Goal: Task Accomplishment & Management: Manage account settings

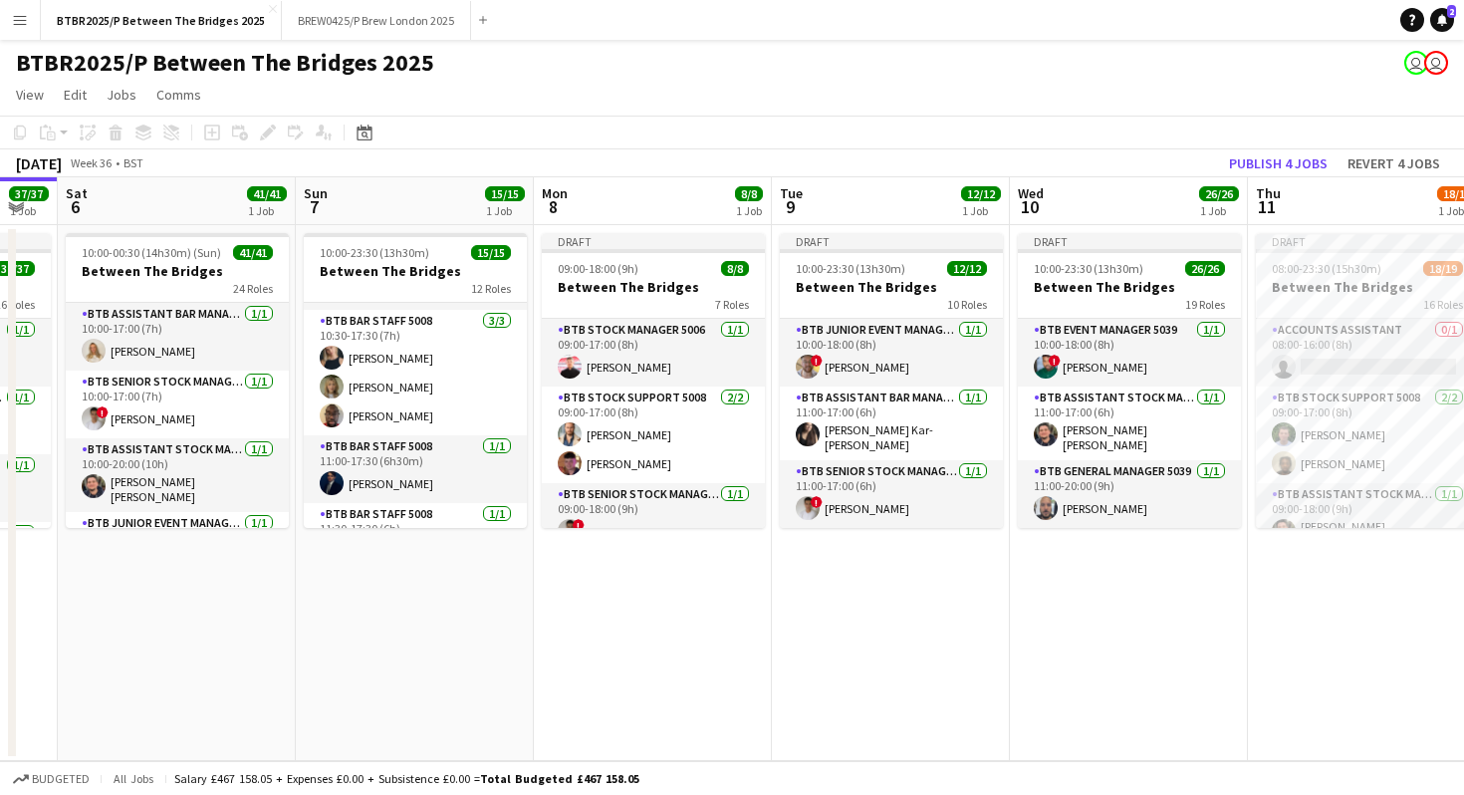
scroll to position [186, 0]
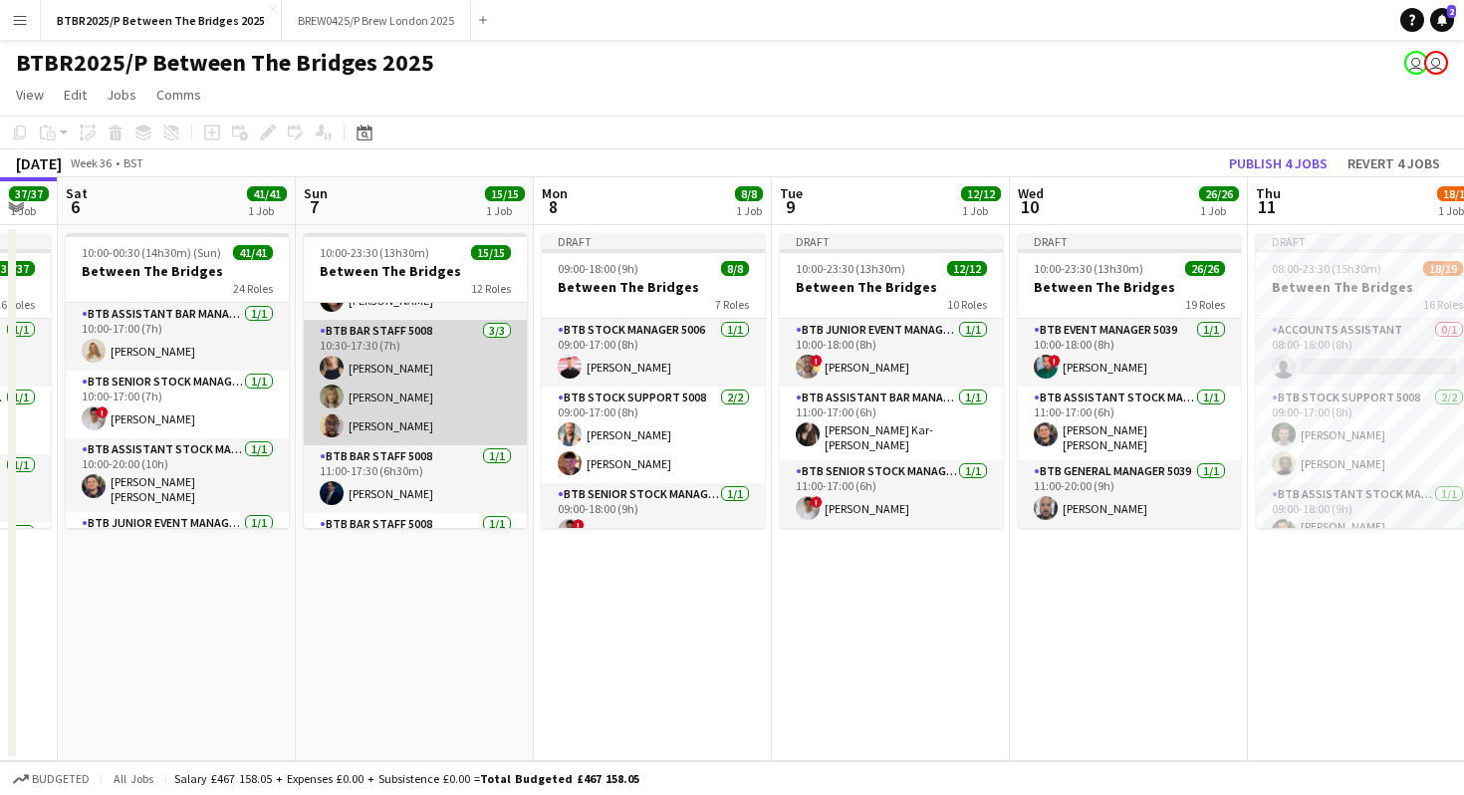
click at [439, 370] on app-card-role "BTB Bar Staff 5008 [DATE] 10:30-17:30 (7h) [PERSON_NAME] [PERSON_NAME]" at bounding box center [415, 382] width 223 height 125
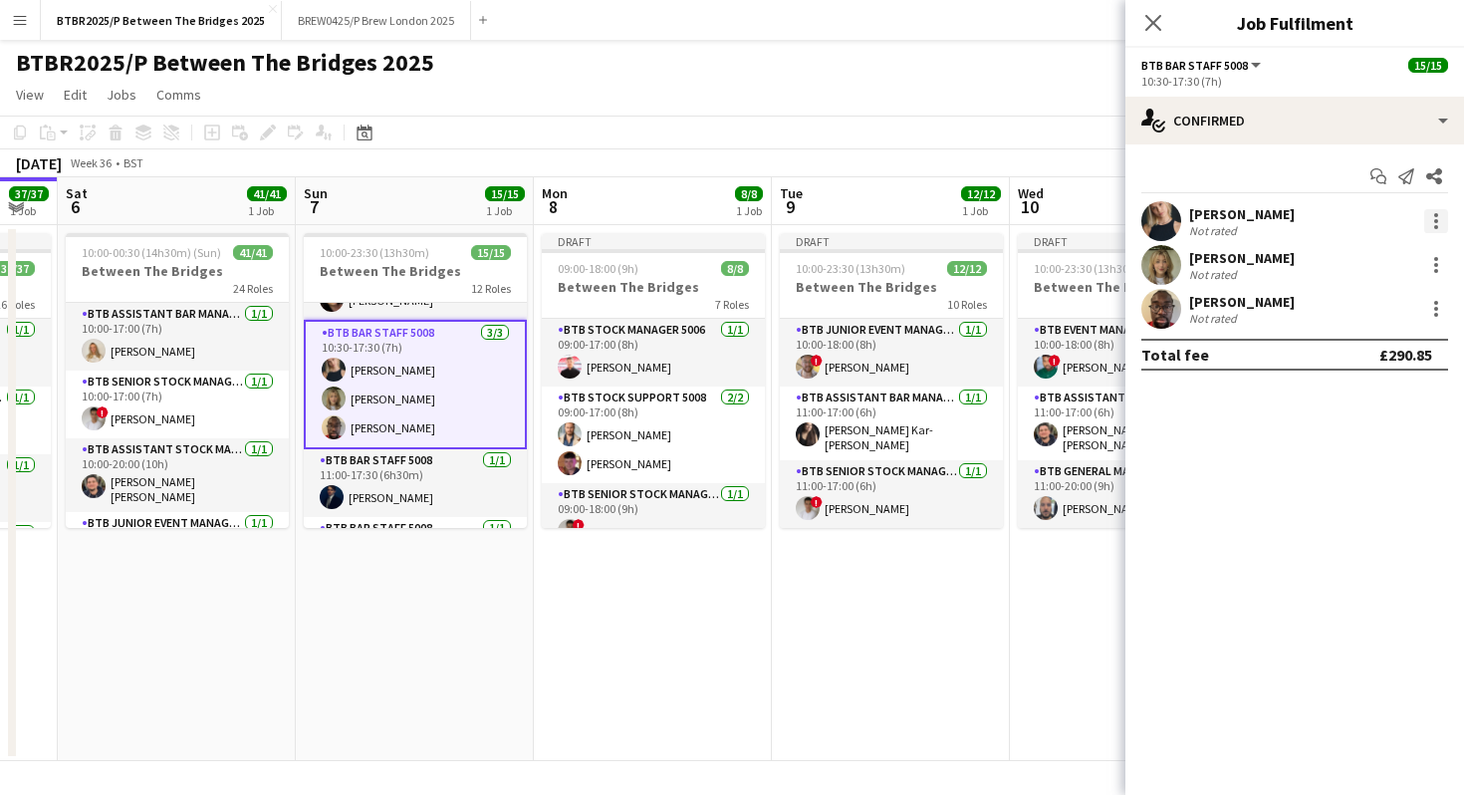
click at [1444, 222] on div at bounding box center [1436, 221] width 24 height 24
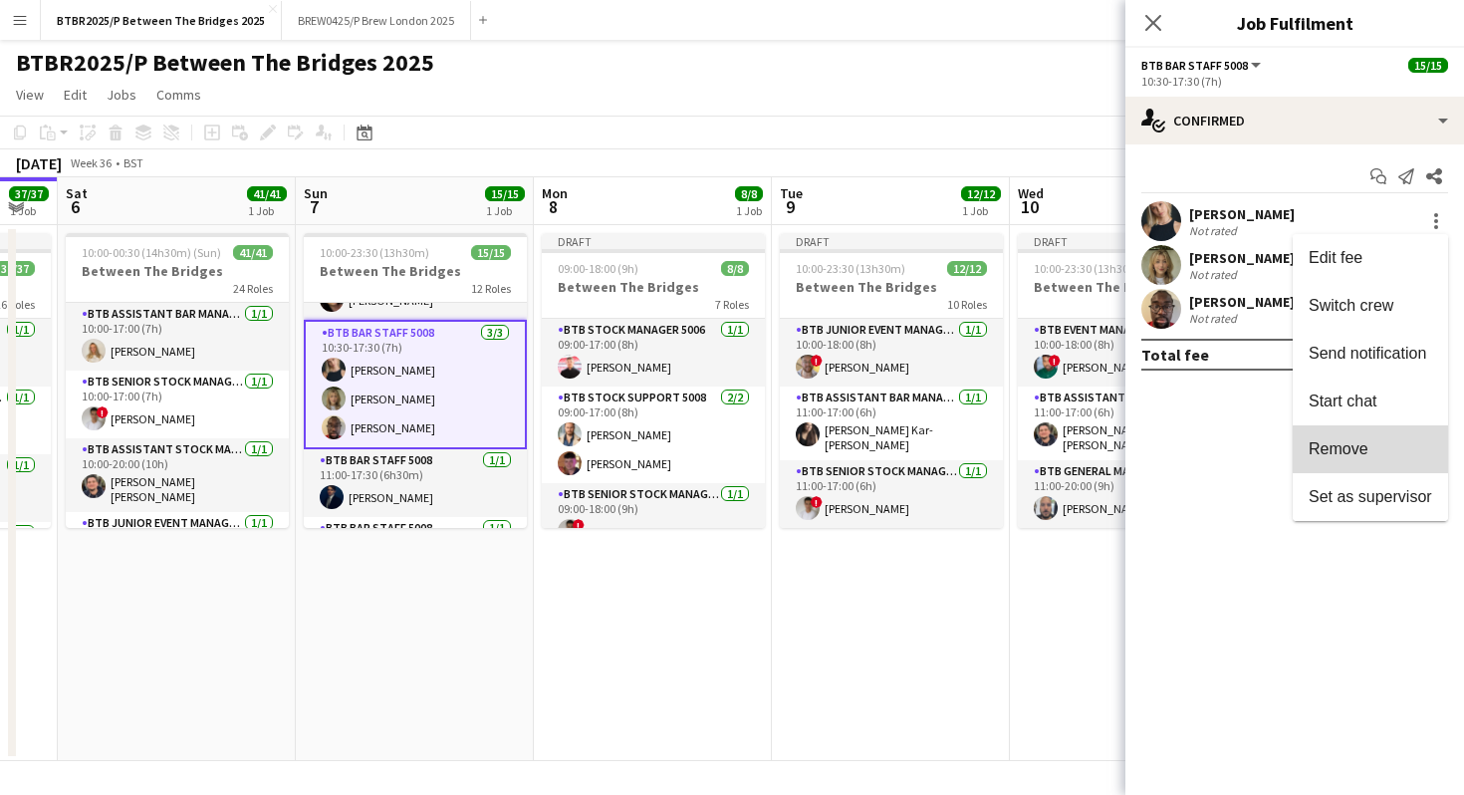
click at [1349, 449] on span "Remove" at bounding box center [1338, 448] width 60 height 17
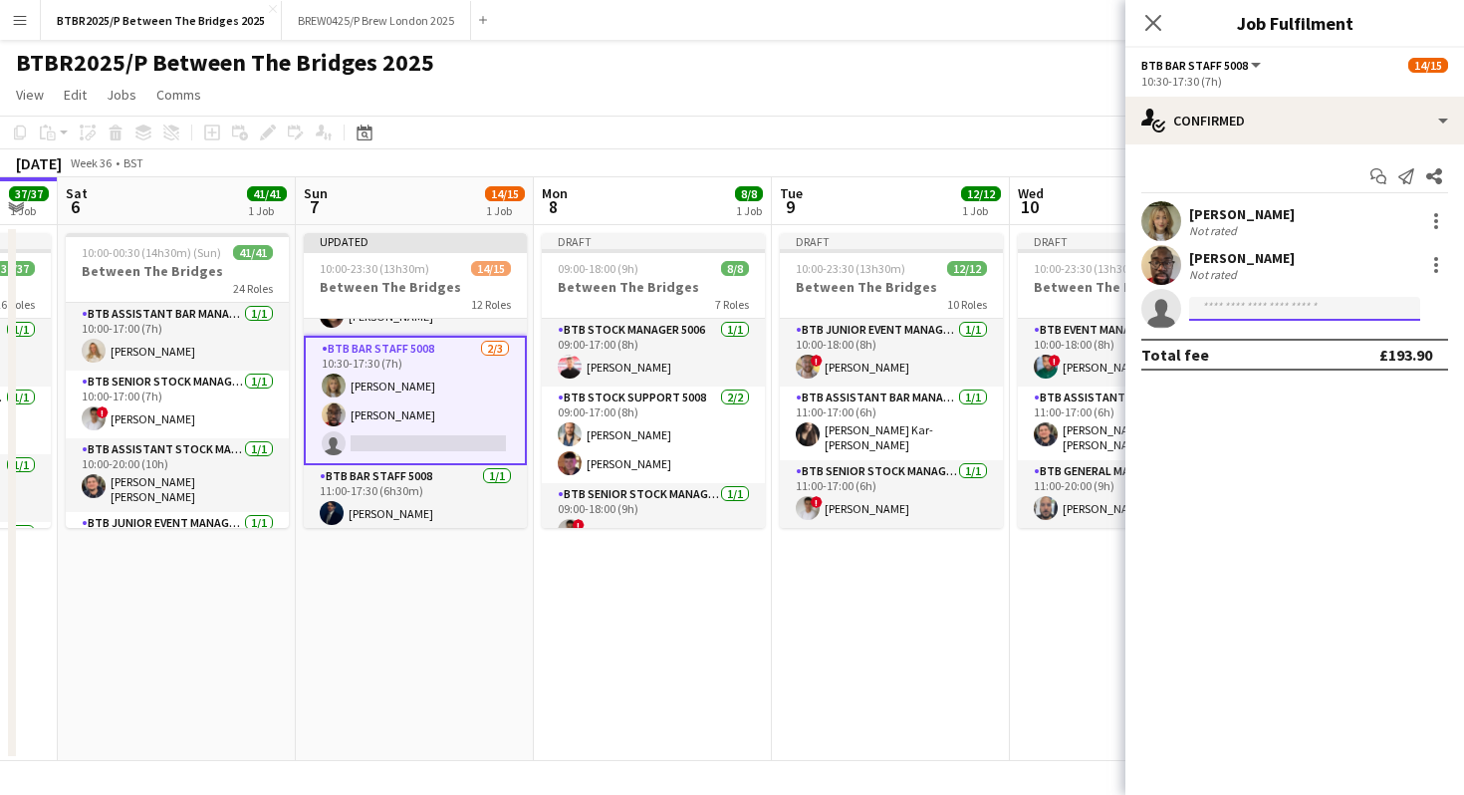
click at [1321, 311] on input at bounding box center [1304, 309] width 231 height 24
type input "******"
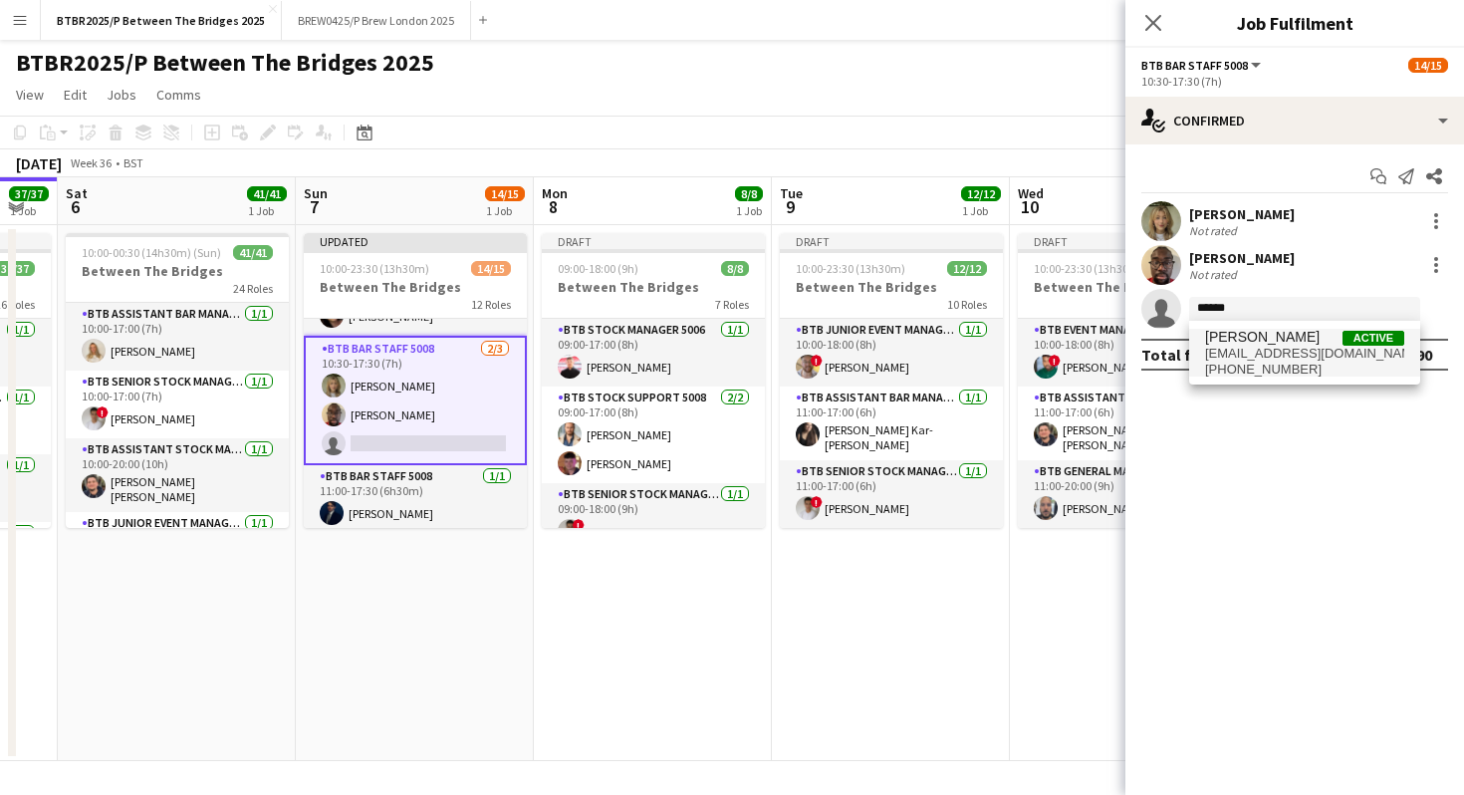
click at [1315, 356] on span "[EMAIL_ADDRESS][DOMAIN_NAME]" at bounding box center [1304, 353] width 199 height 16
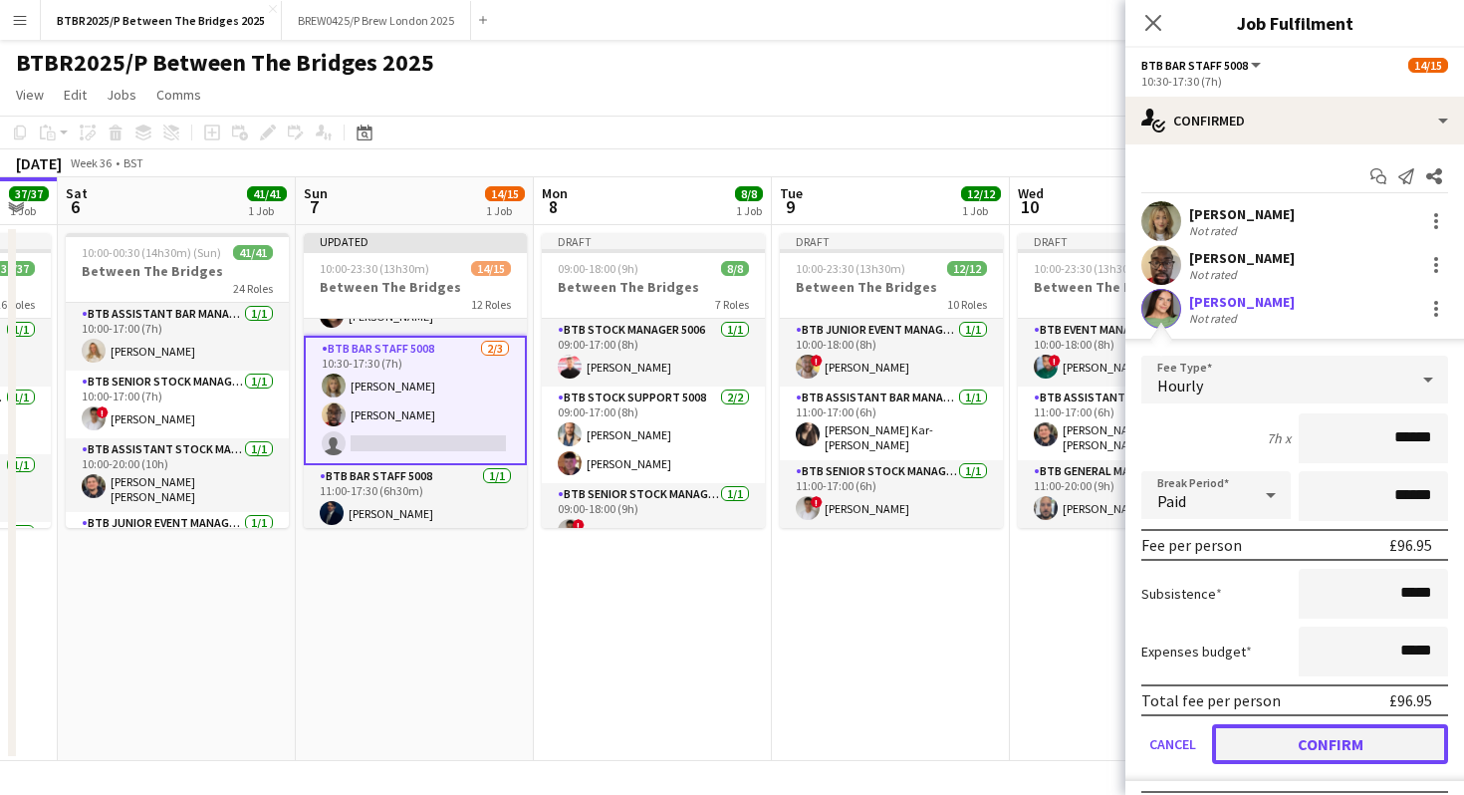
click at [1271, 747] on button "Confirm" at bounding box center [1330, 744] width 236 height 40
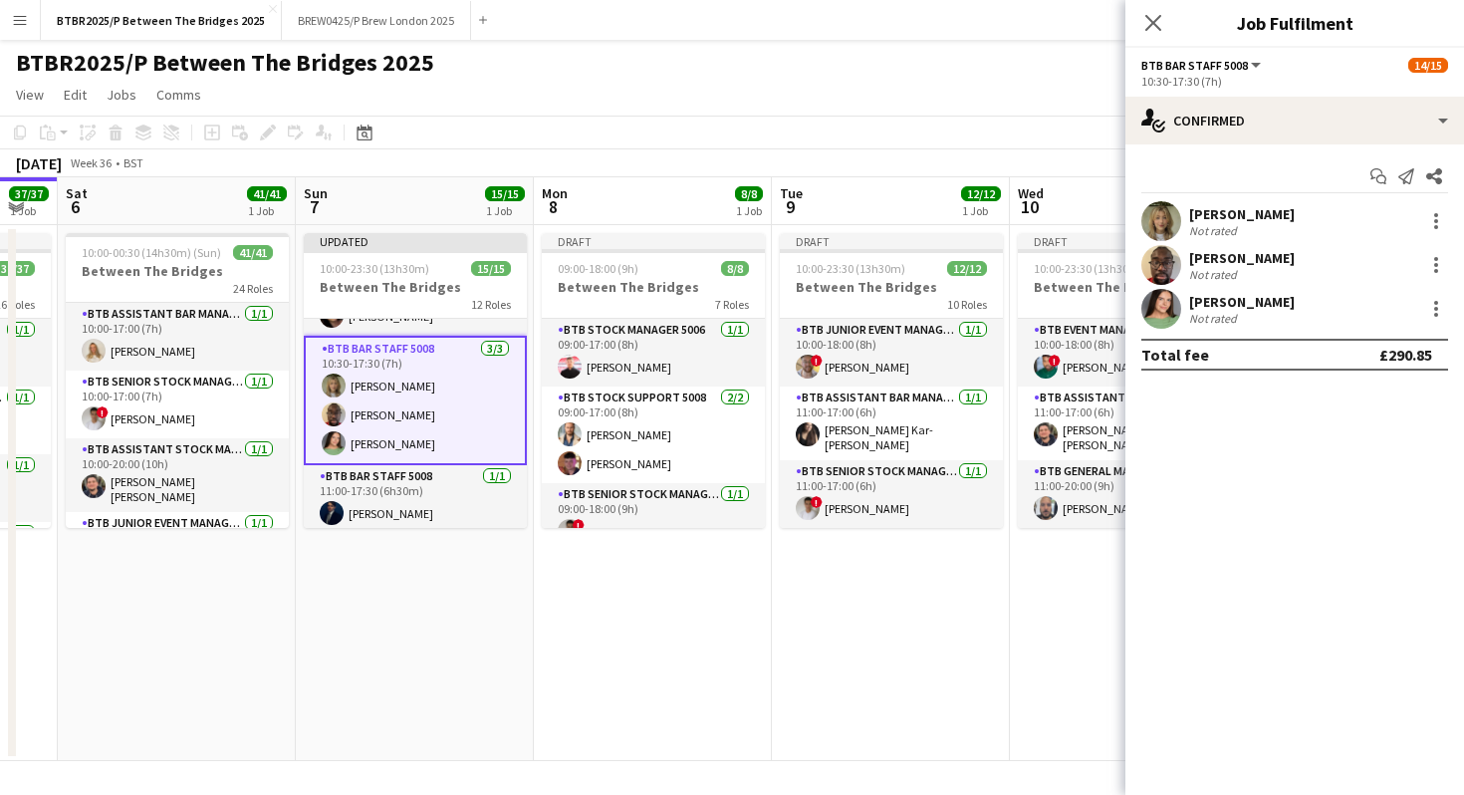
click at [884, 77] on div "BTBR2025/P Between The Bridges 2025 user user" at bounding box center [732, 59] width 1464 height 38
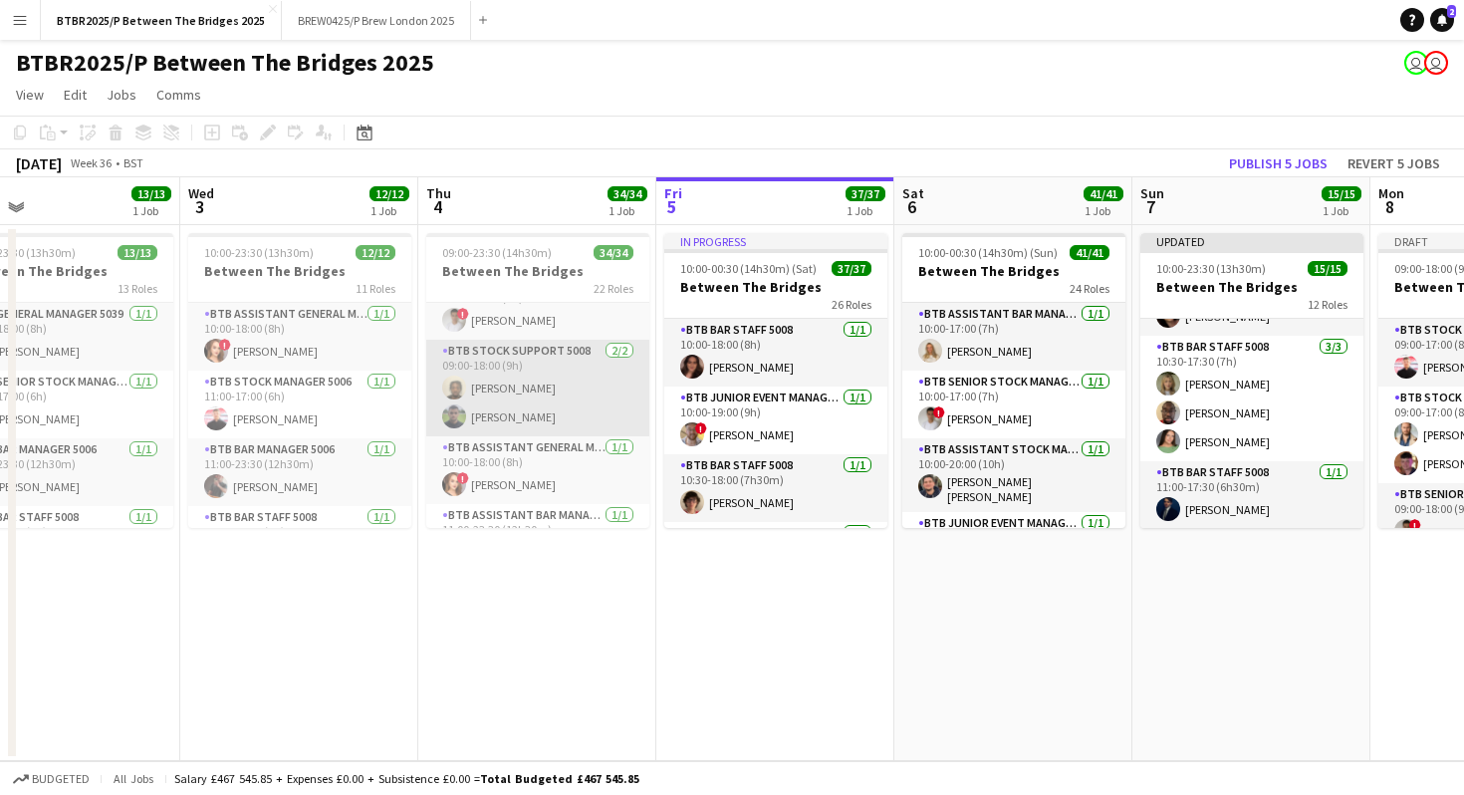
scroll to position [38, 0]
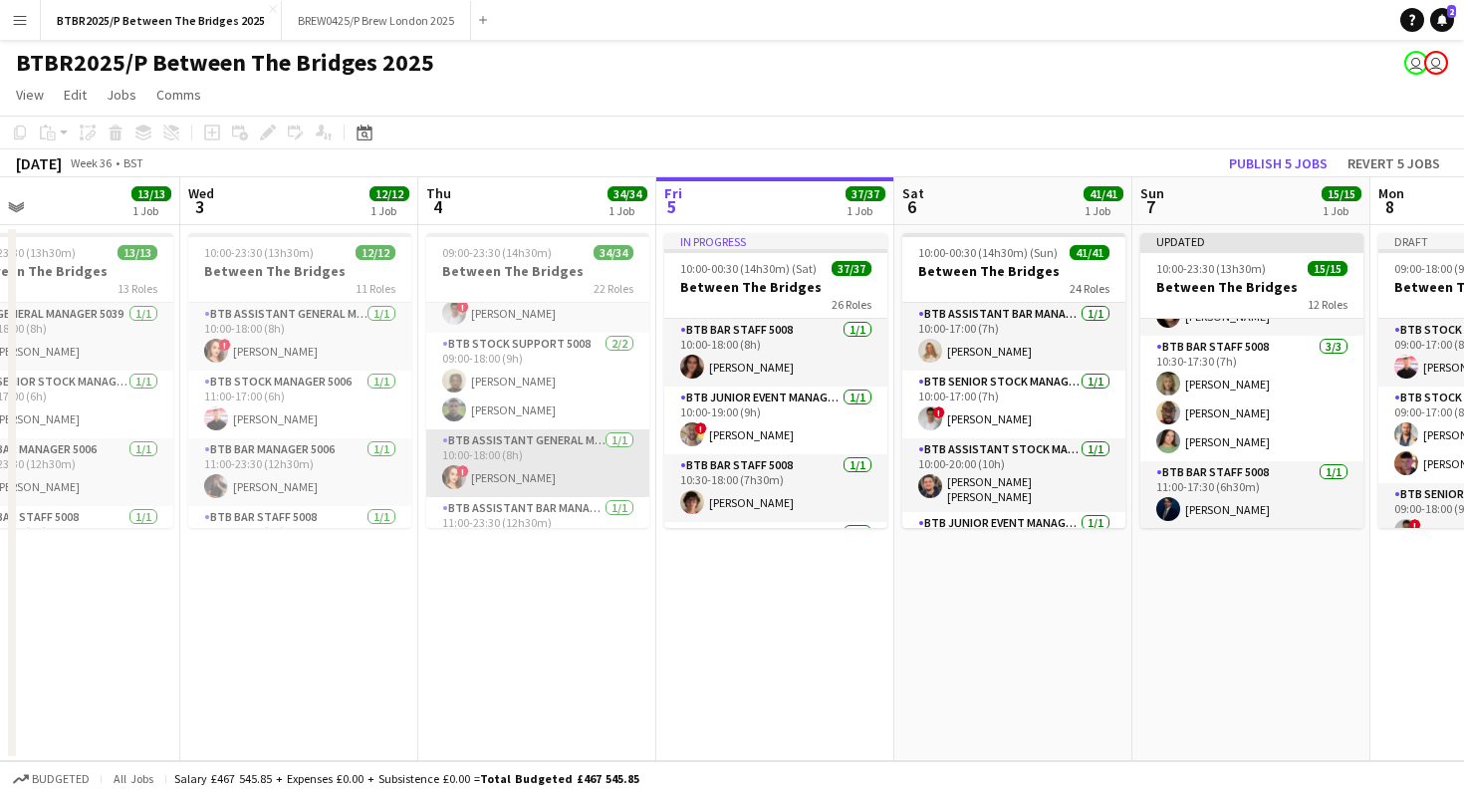
click at [539, 460] on app-card-role "BTB Assistant General Manager 5006 [DATE] 10:00-18:00 (8h) ! [PERSON_NAME]" at bounding box center [537, 463] width 223 height 68
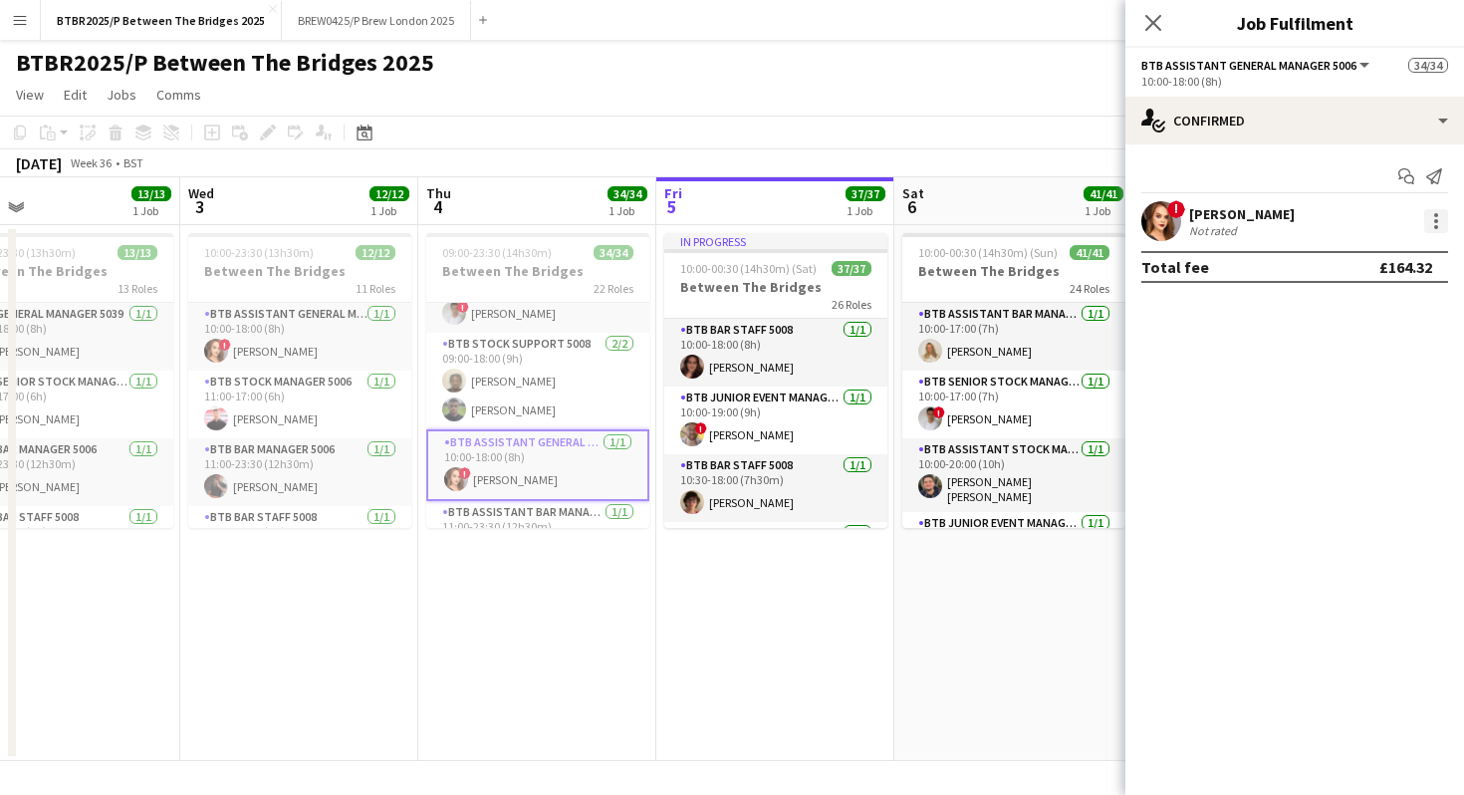
click at [1442, 222] on div at bounding box center [1436, 221] width 24 height 24
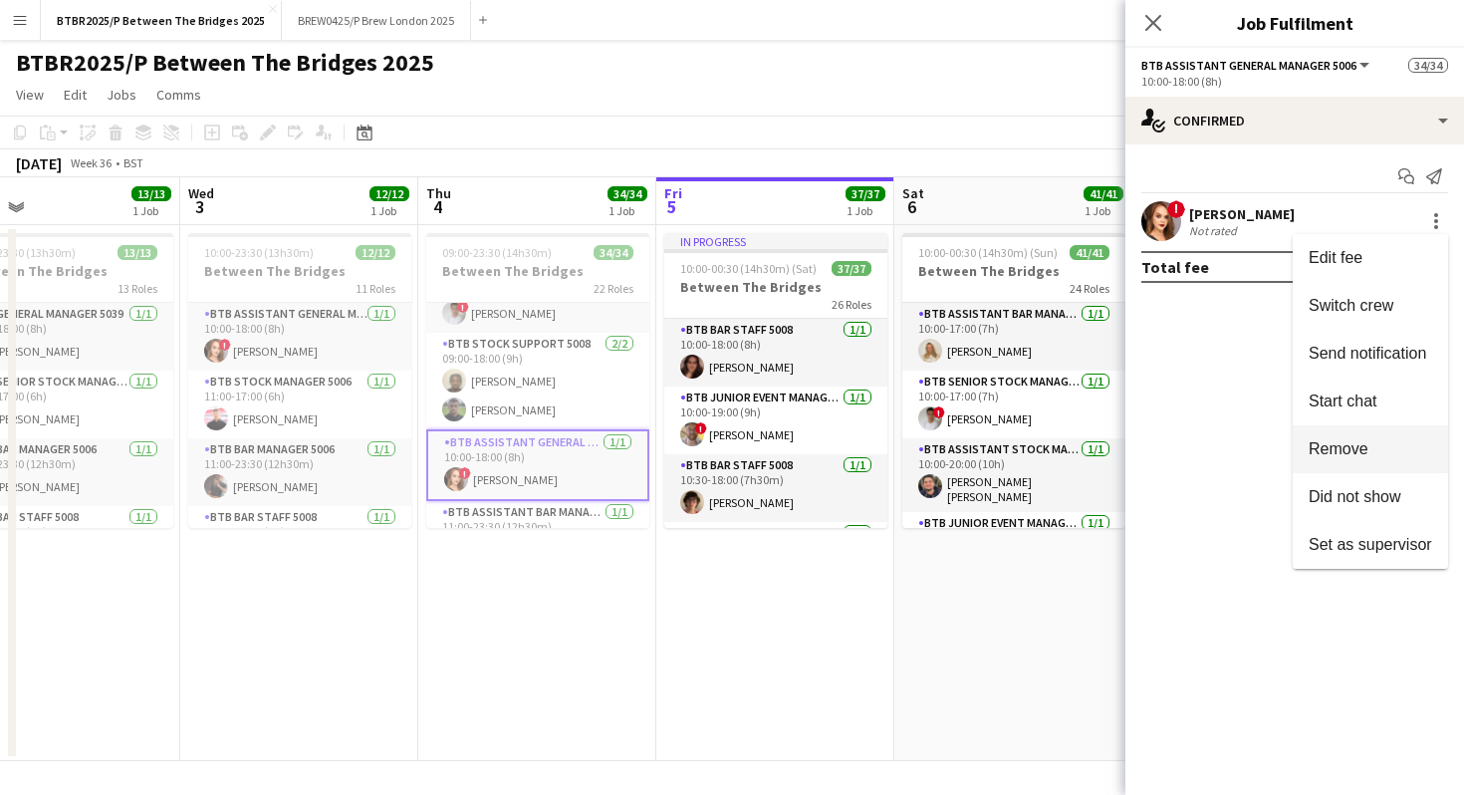
click at [1369, 438] on button "Remove" at bounding box center [1369, 449] width 155 height 48
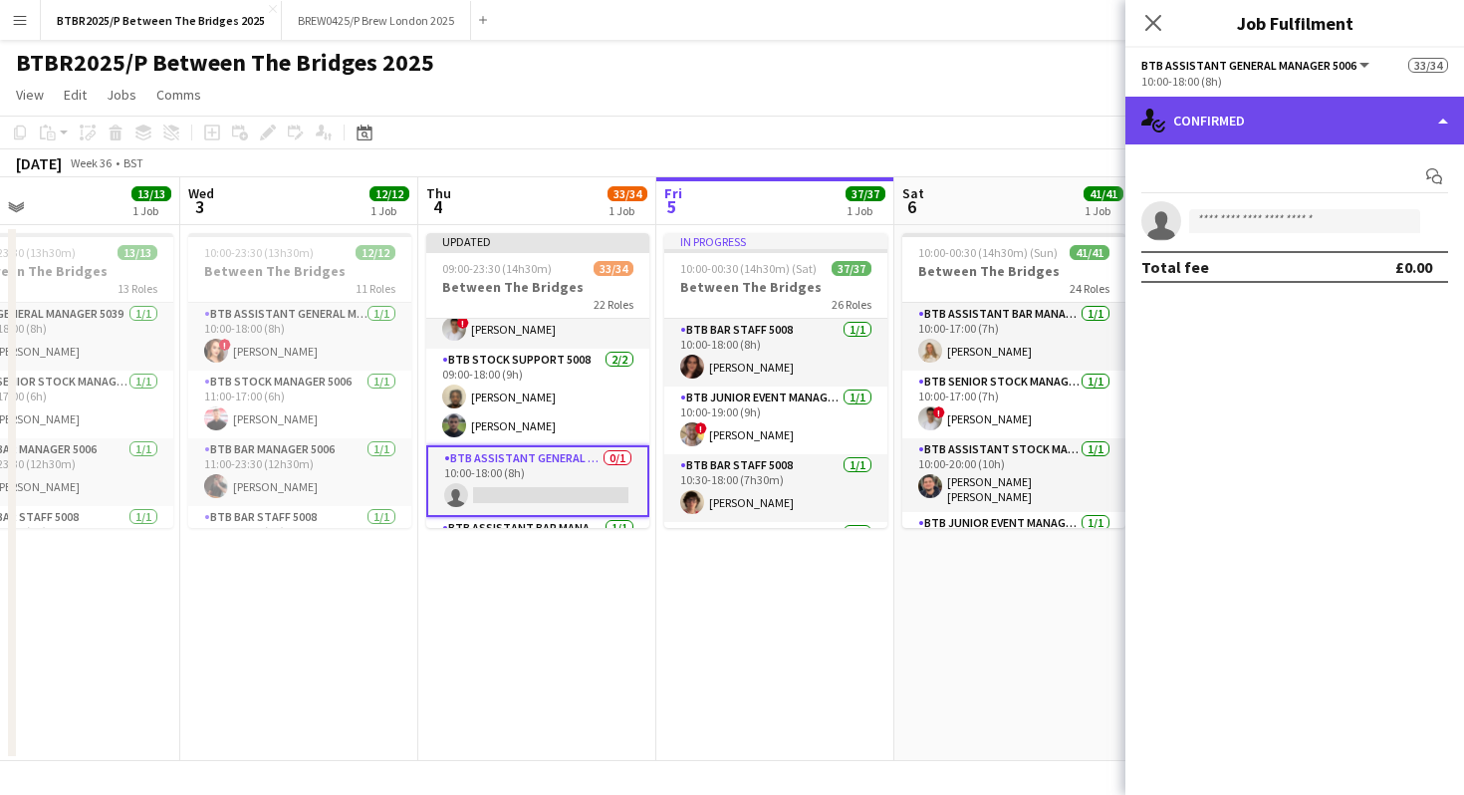
click at [1323, 132] on div "single-neutral-actions-check-2 Confirmed" at bounding box center [1294, 121] width 339 height 48
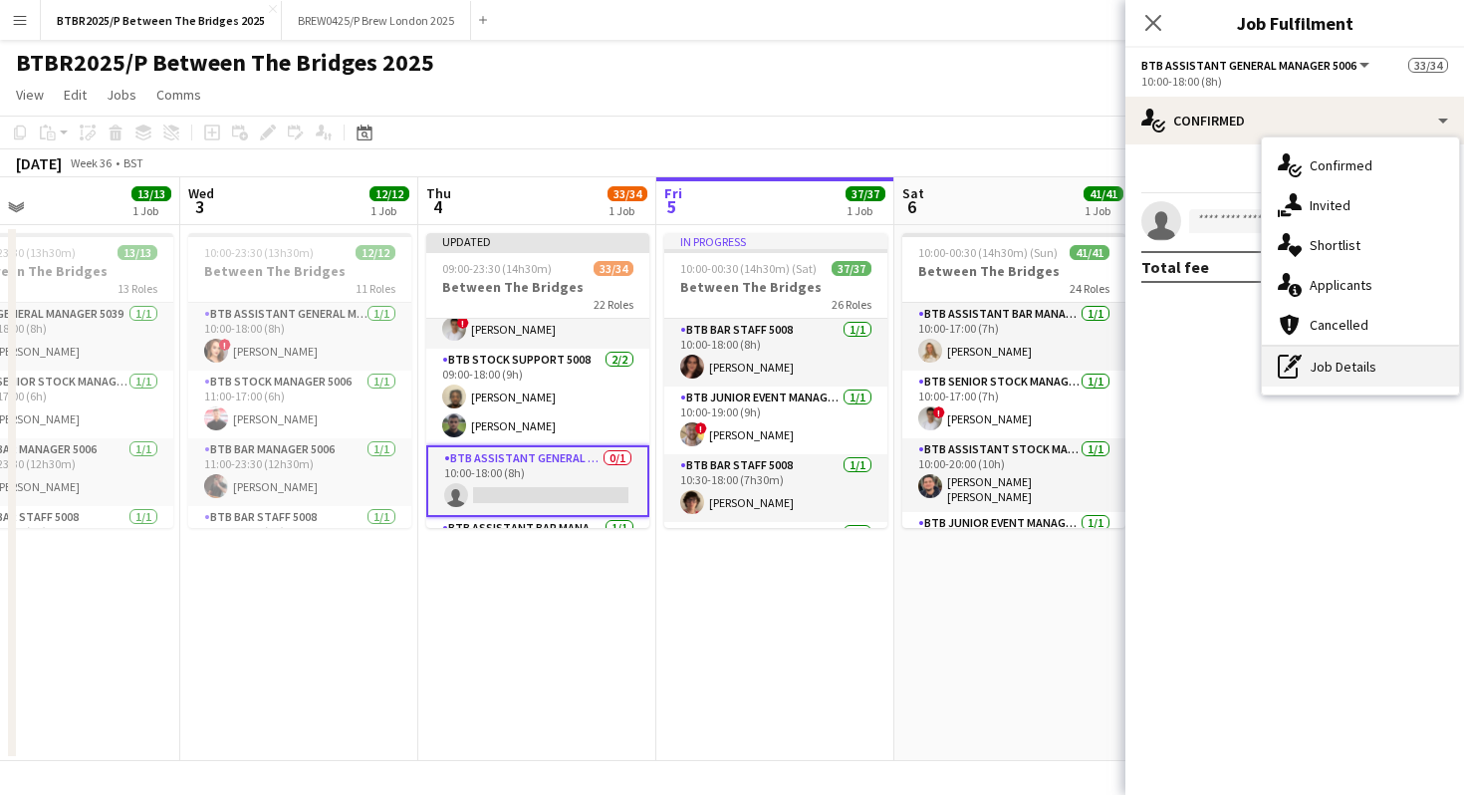
click at [1317, 373] on div "pen-write Job Details" at bounding box center [1360, 366] width 197 height 40
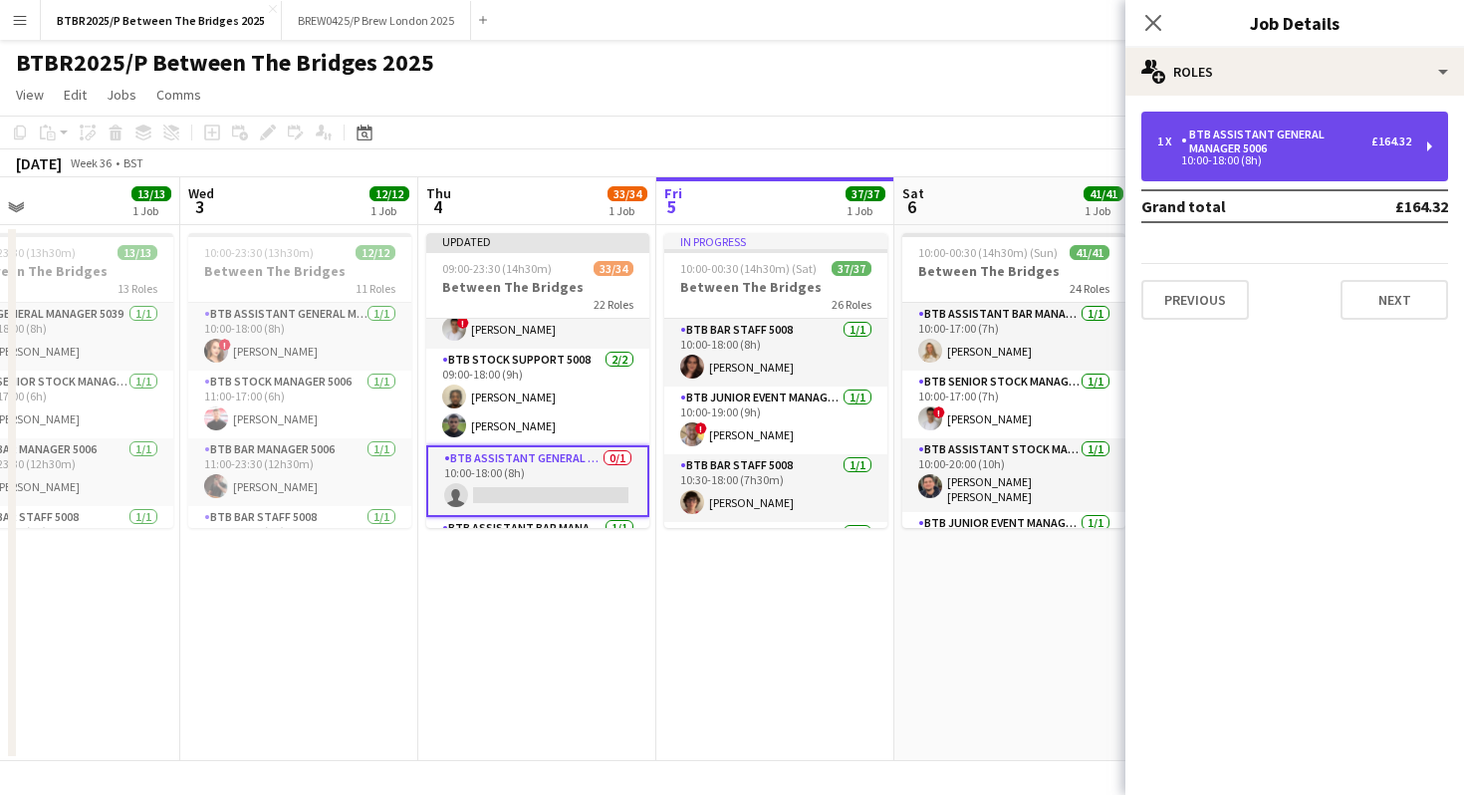
click at [1287, 144] on div "BTB Assistant General Manager 5006" at bounding box center [1276, 141] width 190 height 28
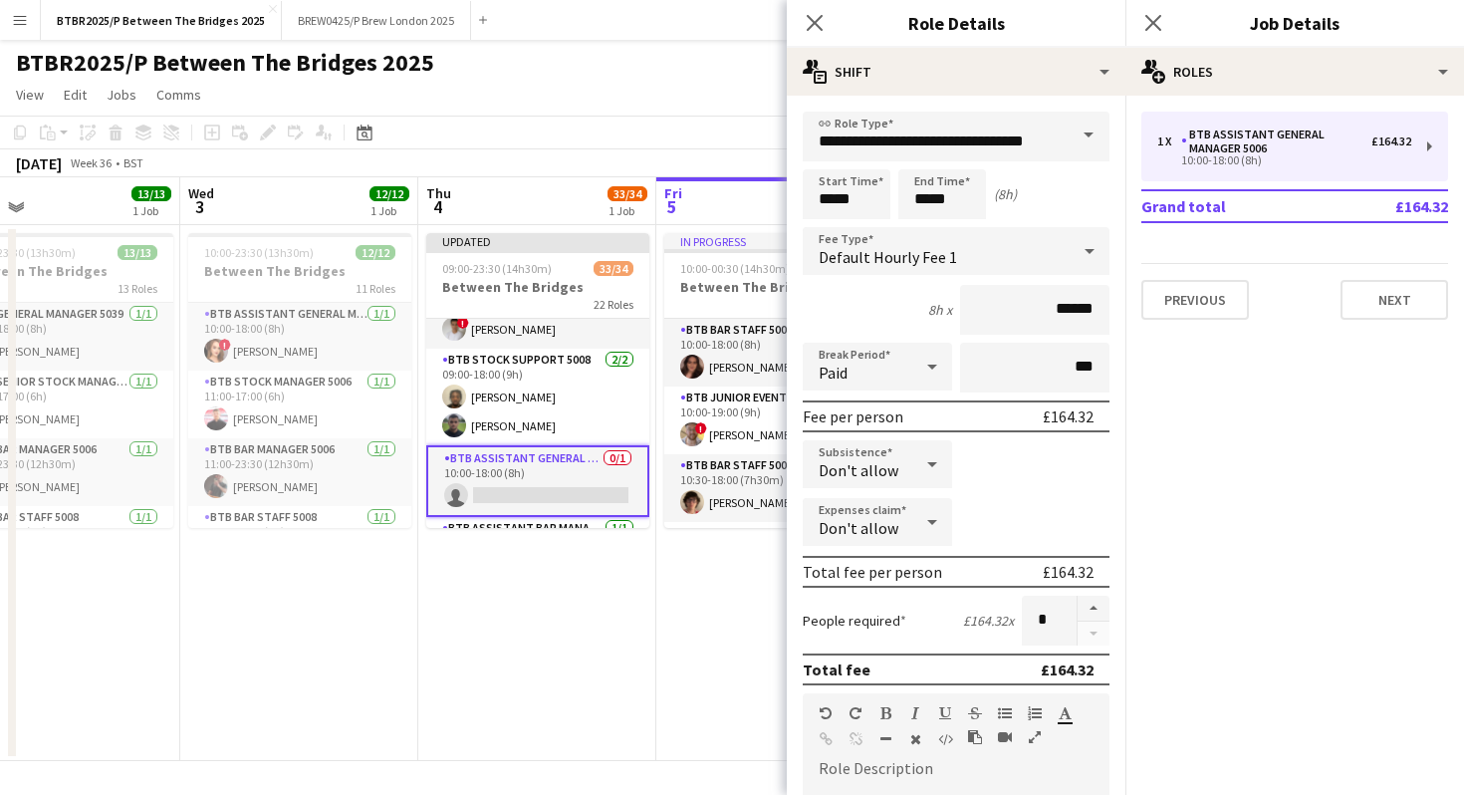
click at [732, 68] on div "BTBR2025/P Between The Bridges 2025 user user" at bounding box center [732, 59] width 1464 height 38
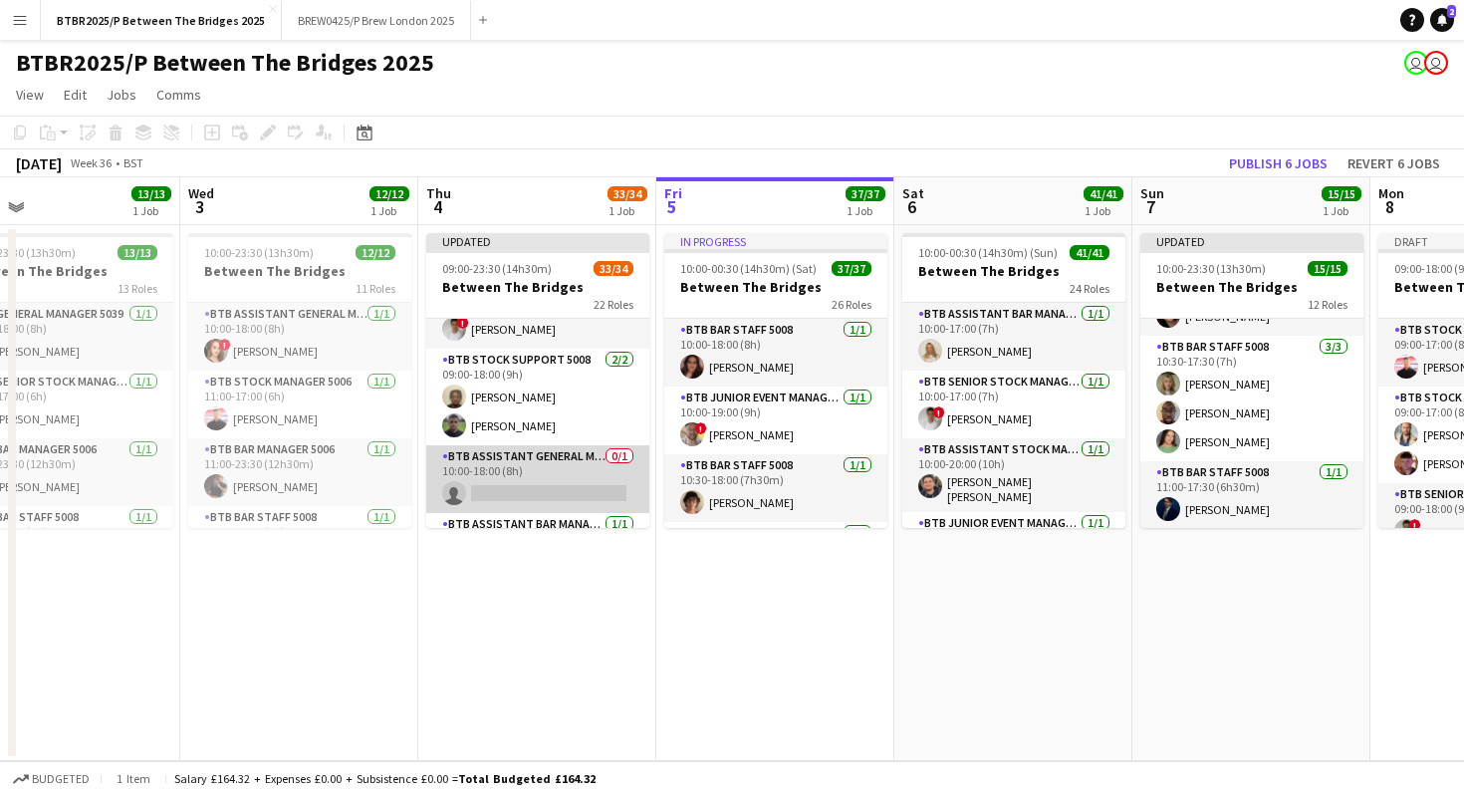
click at [561, 468] on app-card-role "BTB Assistant General Manager 5006 0/1 10:00-18:00 (8h) single-neutral-actions" at bounding box center [537, 479] width 223 height 68
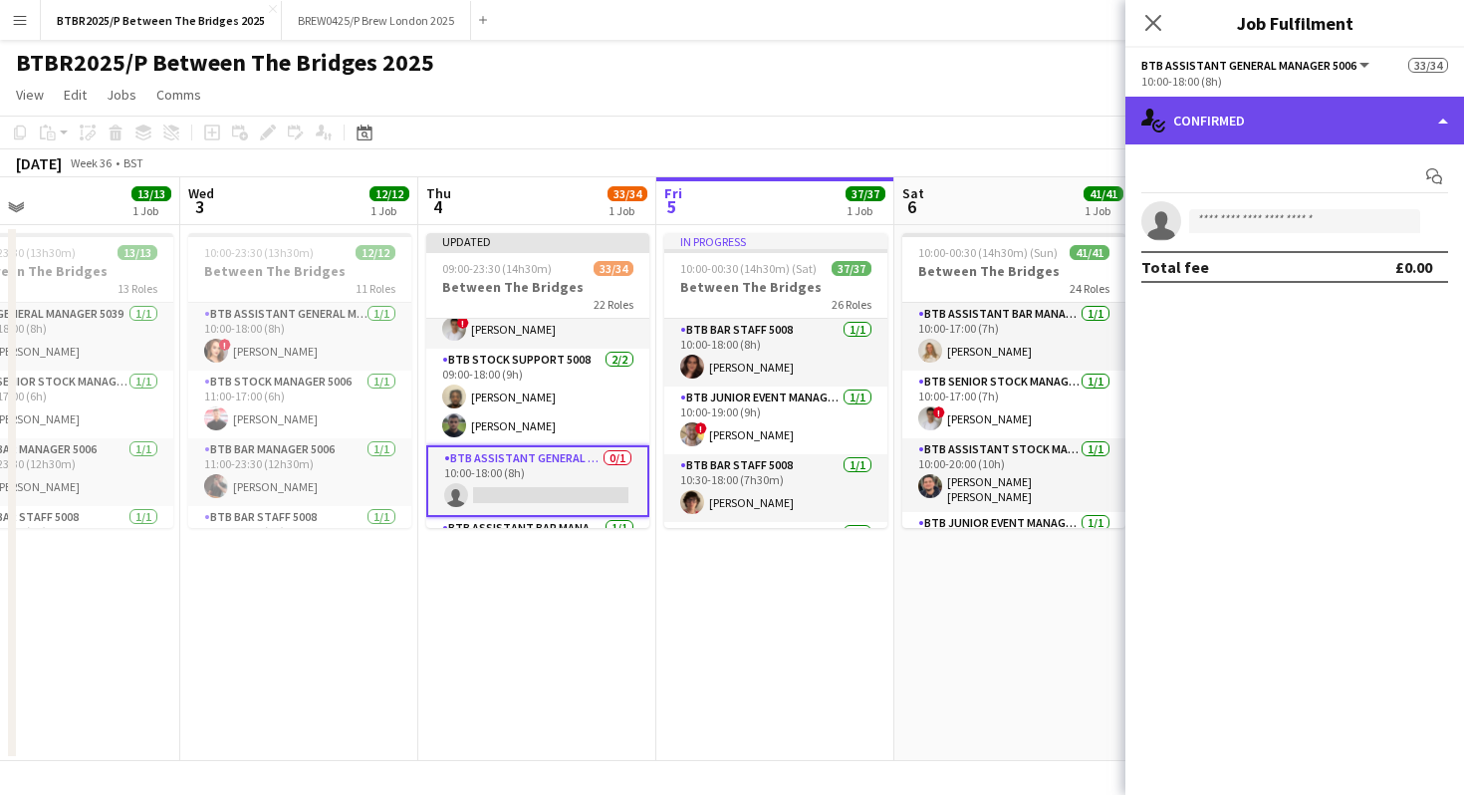
click at [1289, 118] on div "single-neutral-actions-check-2 Confirmed" at bounding box center [1294, 121] width 339 height 48
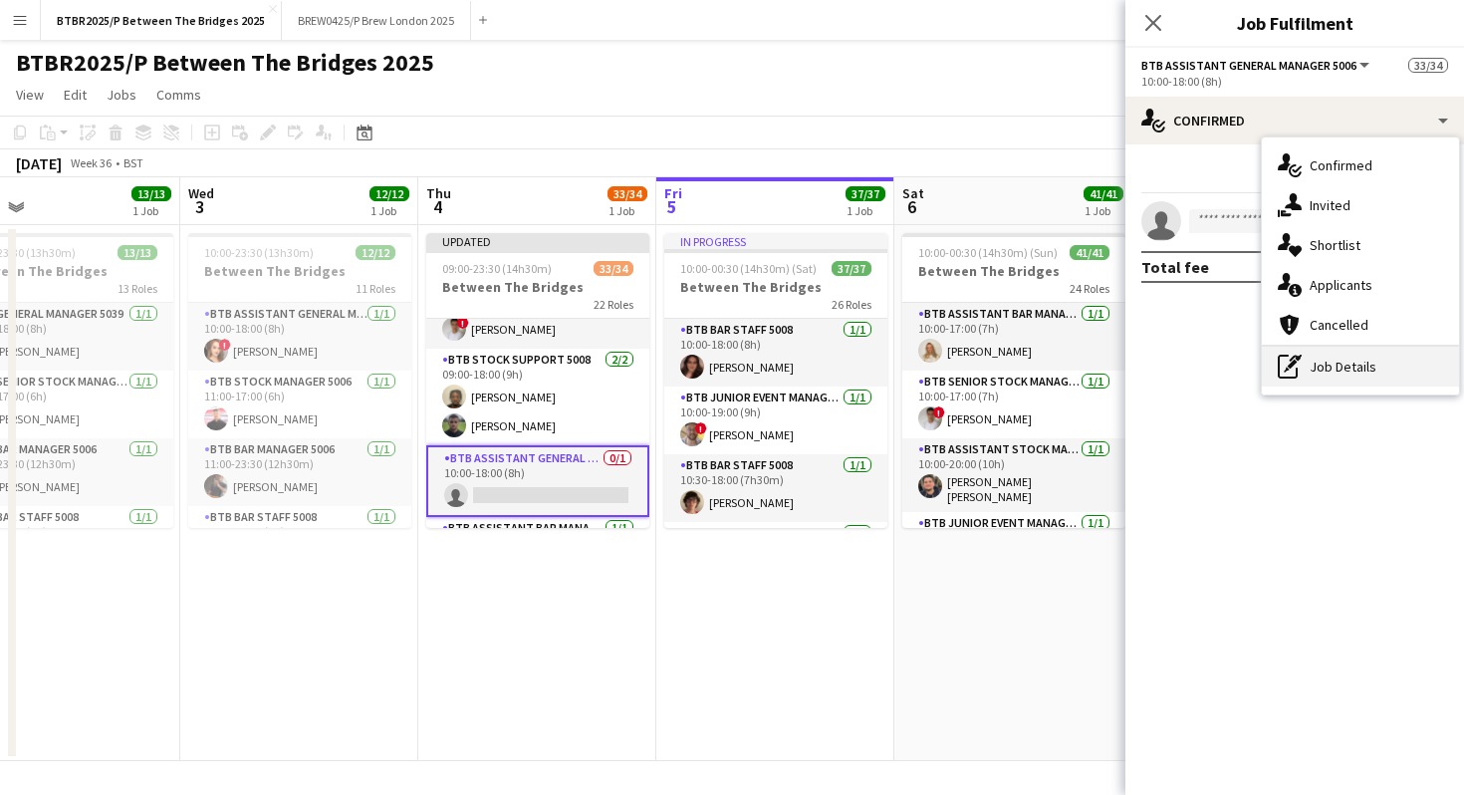
click at [1293, 375] on icon "pen-write" at bounding box center [1289, 366] width 24 height 24
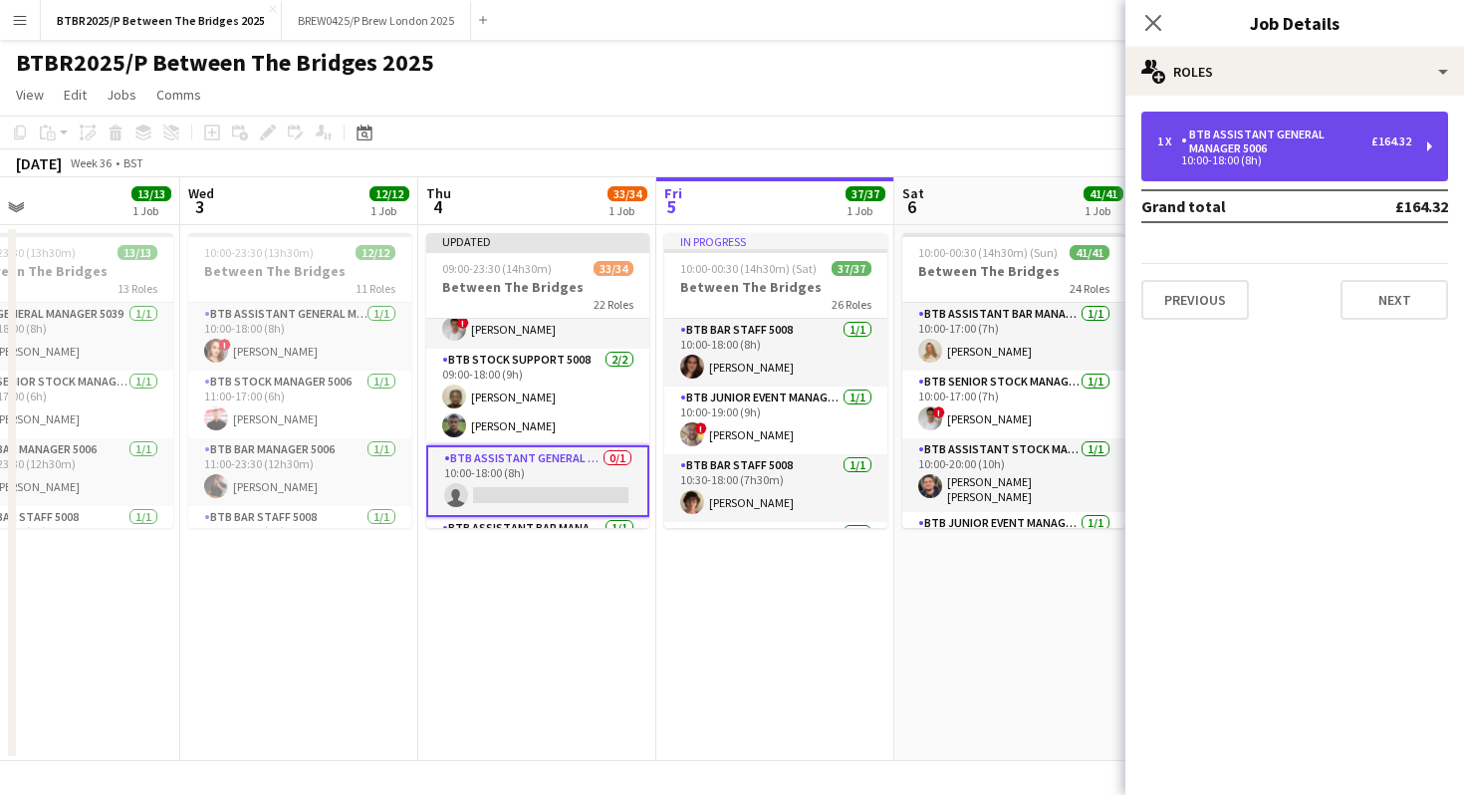
click at [1279, 152] on div "BTB Assistant General Manager 5006" at bounding box center [1276, 141] width 190 height 28
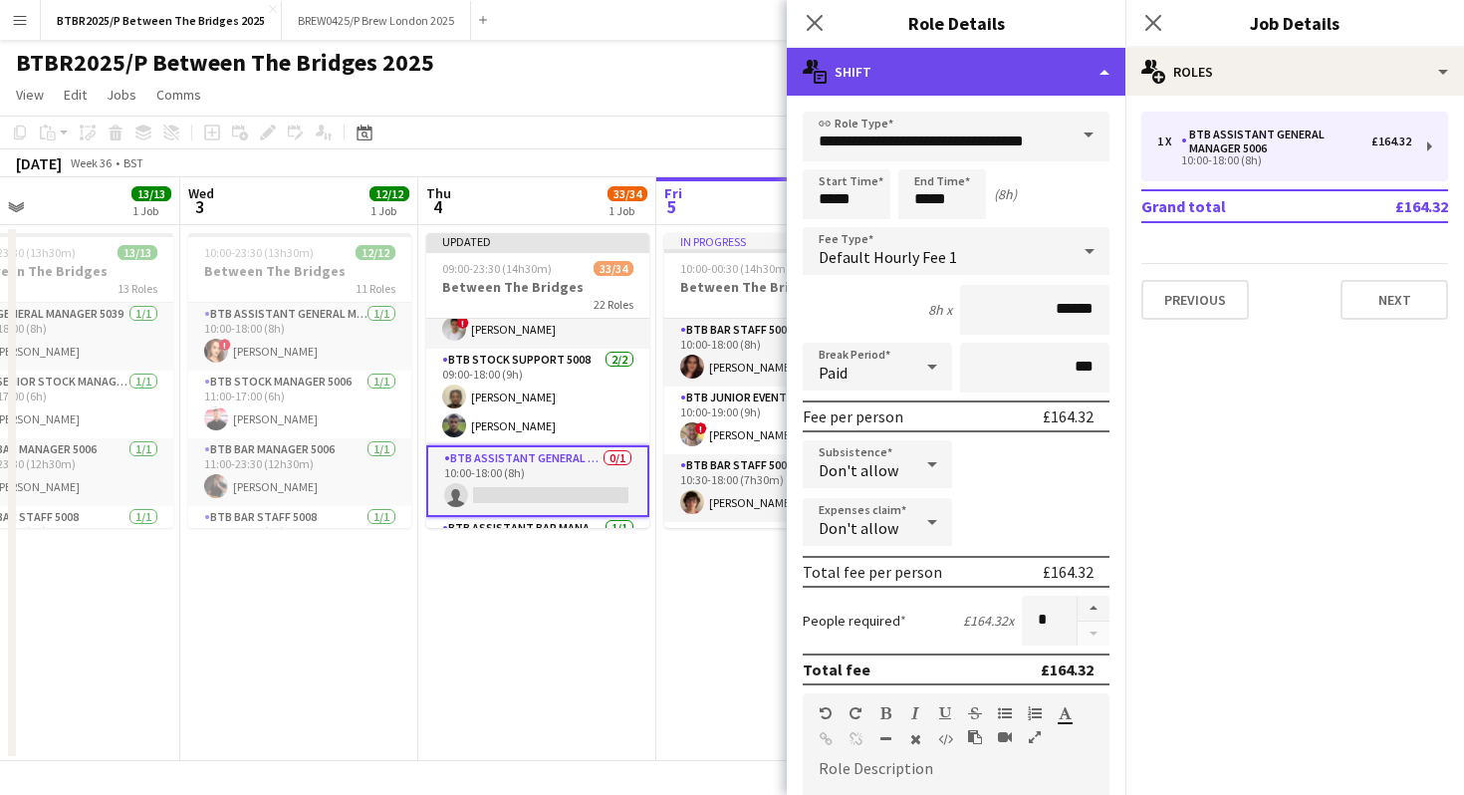
click at [1002, 86] on div "multiple-actions-text Shift" at bounding box center [956, 72] width 339 height 48
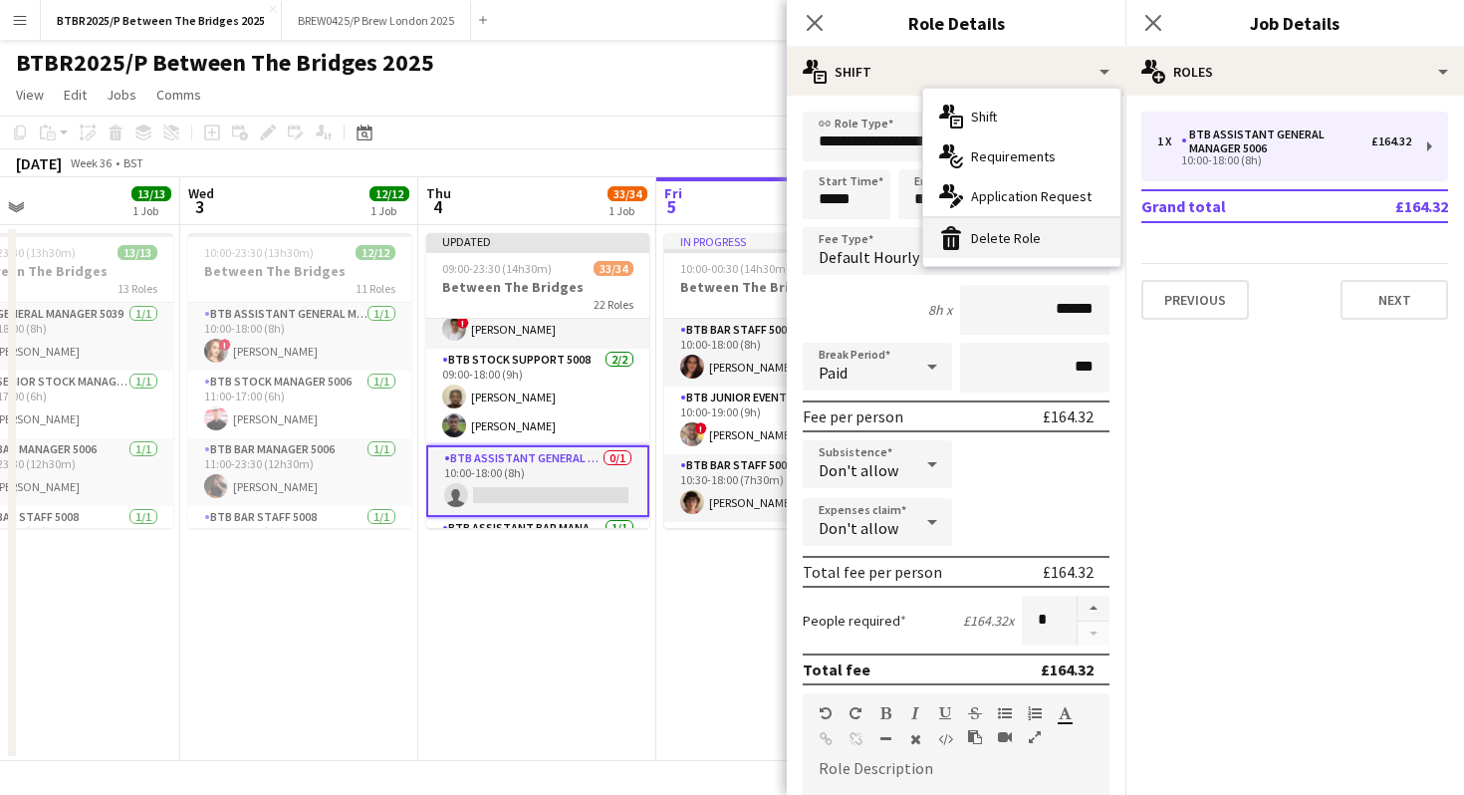
click at [982, 234] on div "bin-2 Delete Role" at bounding box center [1021, 238] width 197 height 40
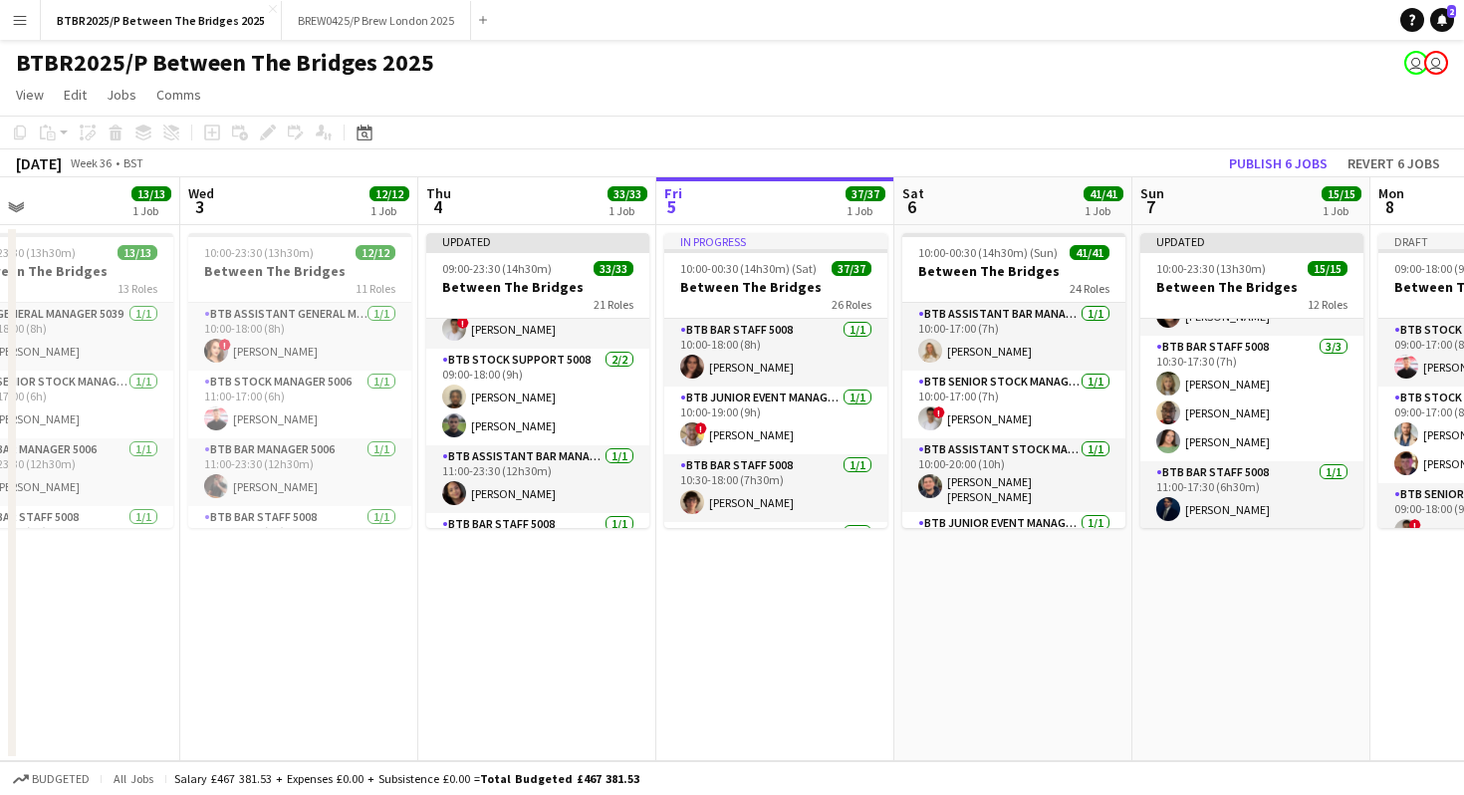
click at [802, 60] on div "BTBR2025/P Between The Bridges 2025 user user" at bounding box center [732, 59] width 1464 height 38
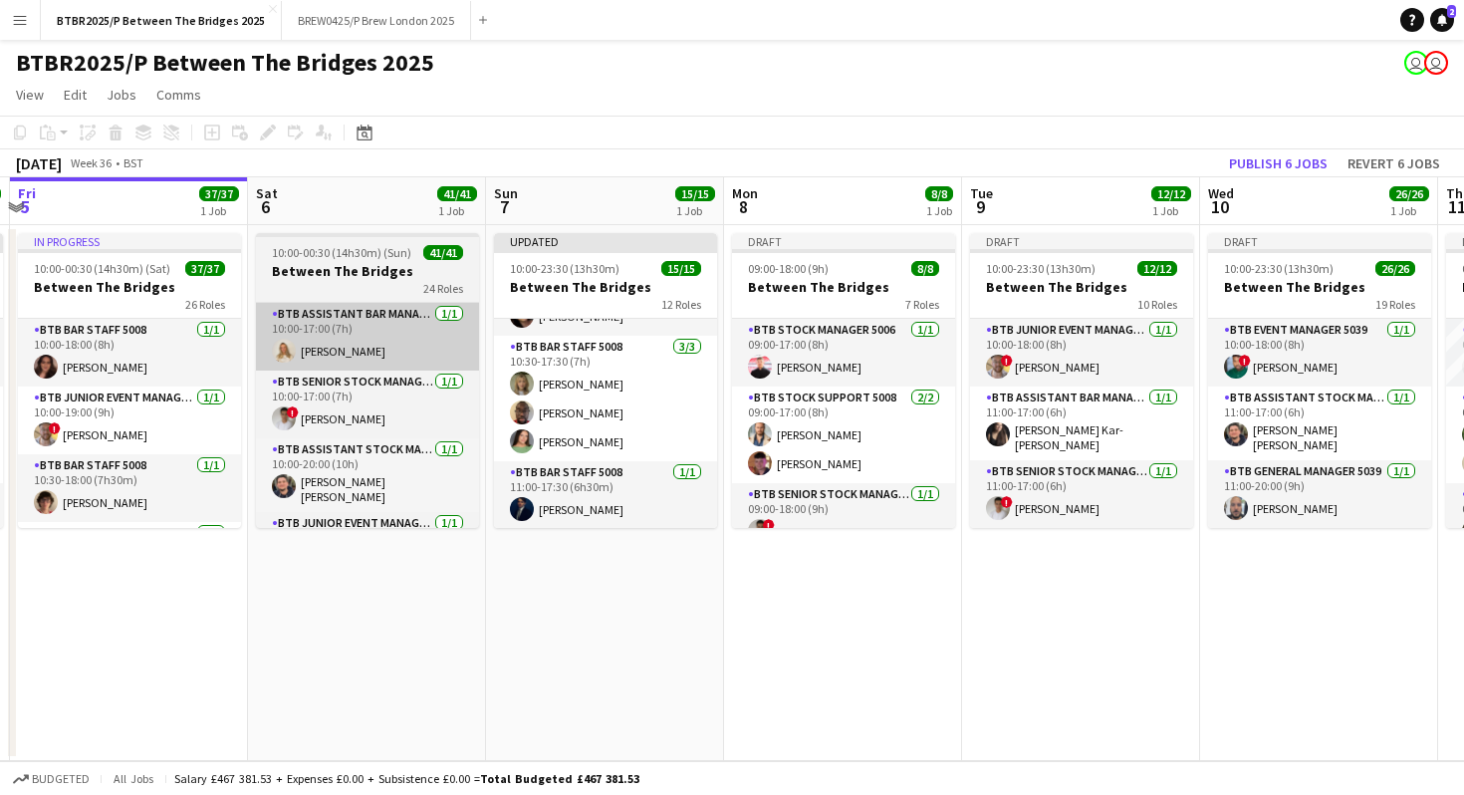
scroll to position [0, 448]
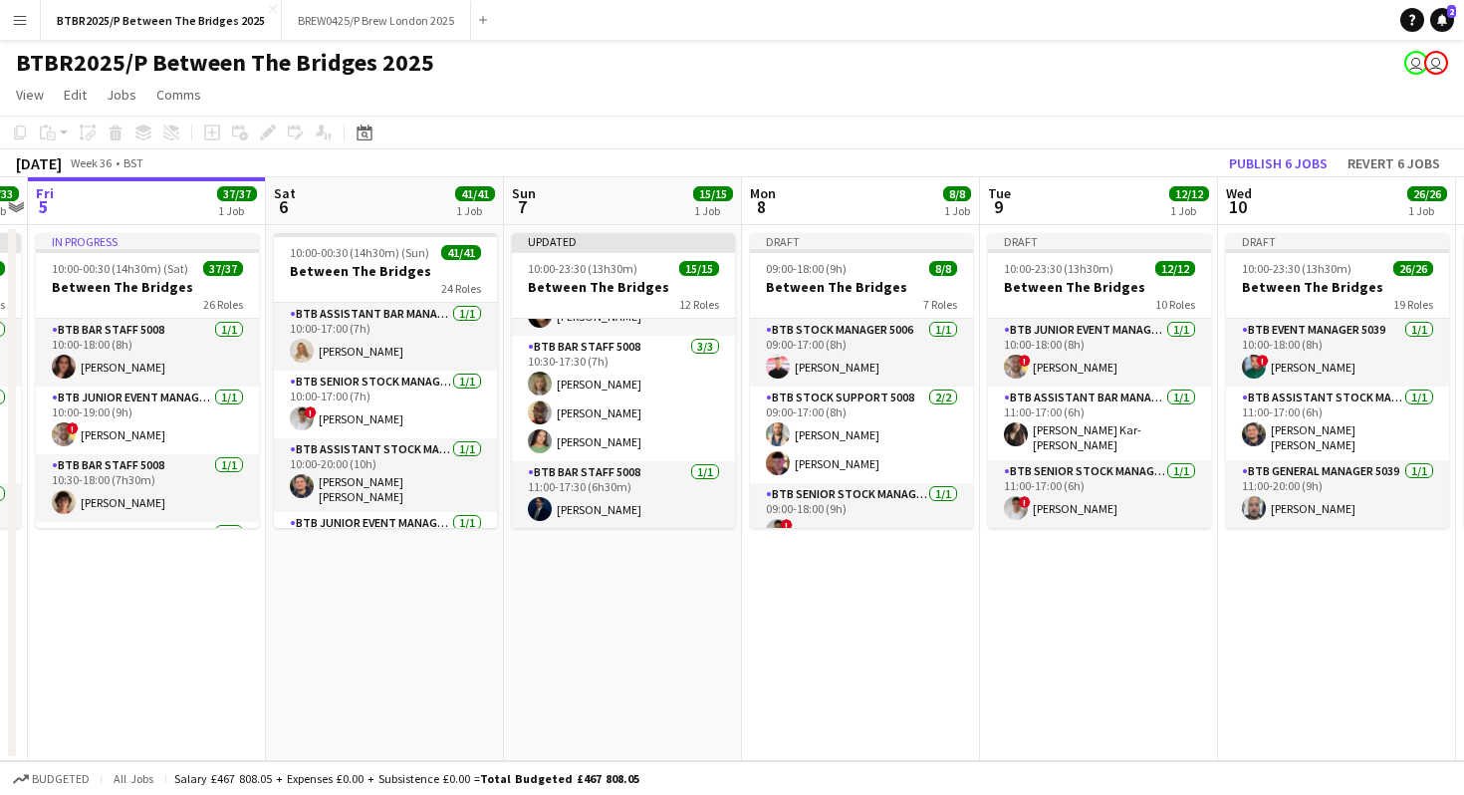
click at [28, 27] on button "Menu" at bounding box center [20, 20] width 40 height 40
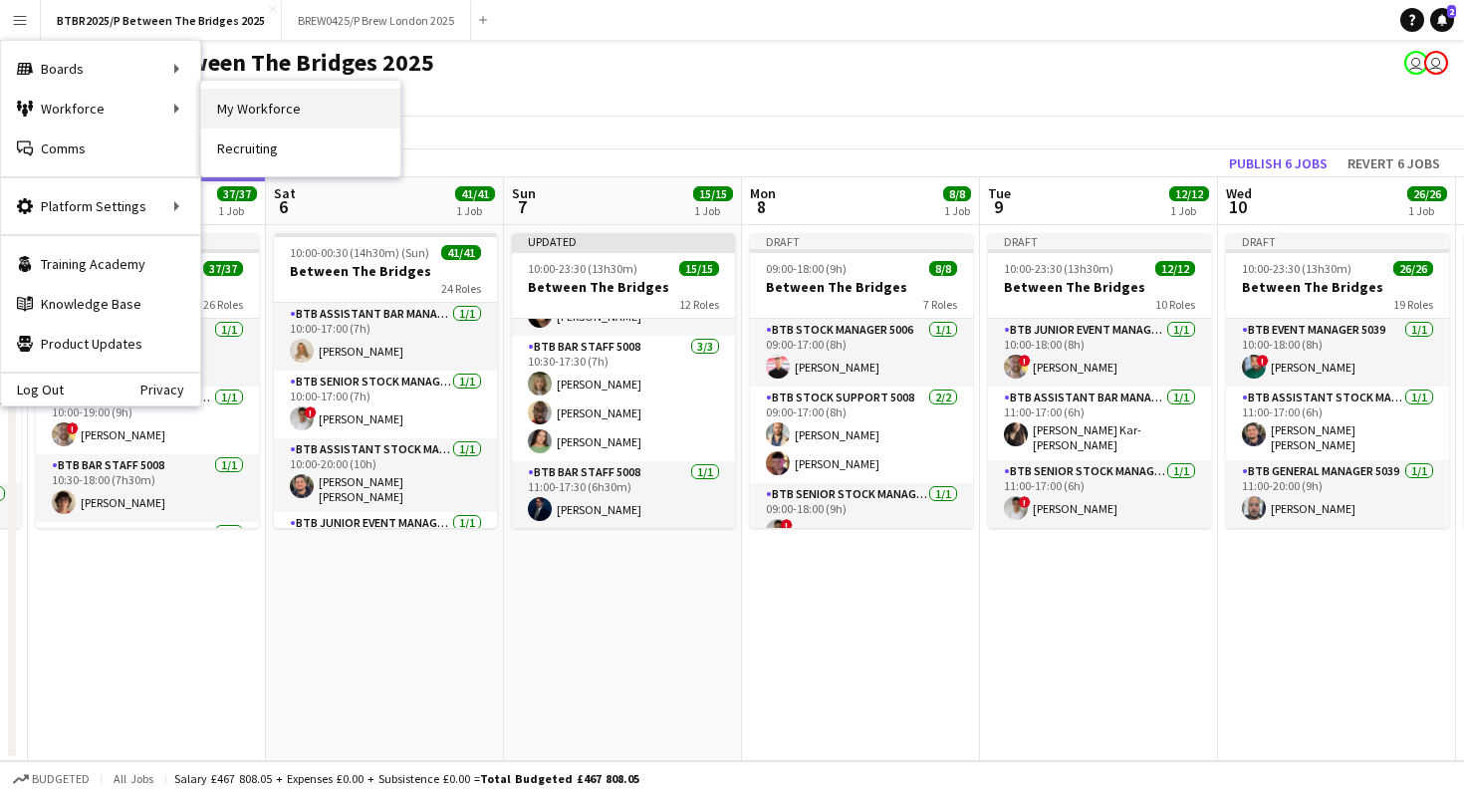
click at [259, 104] on link "My Workforce" at bounding box center [300, 109] width 199 height 40
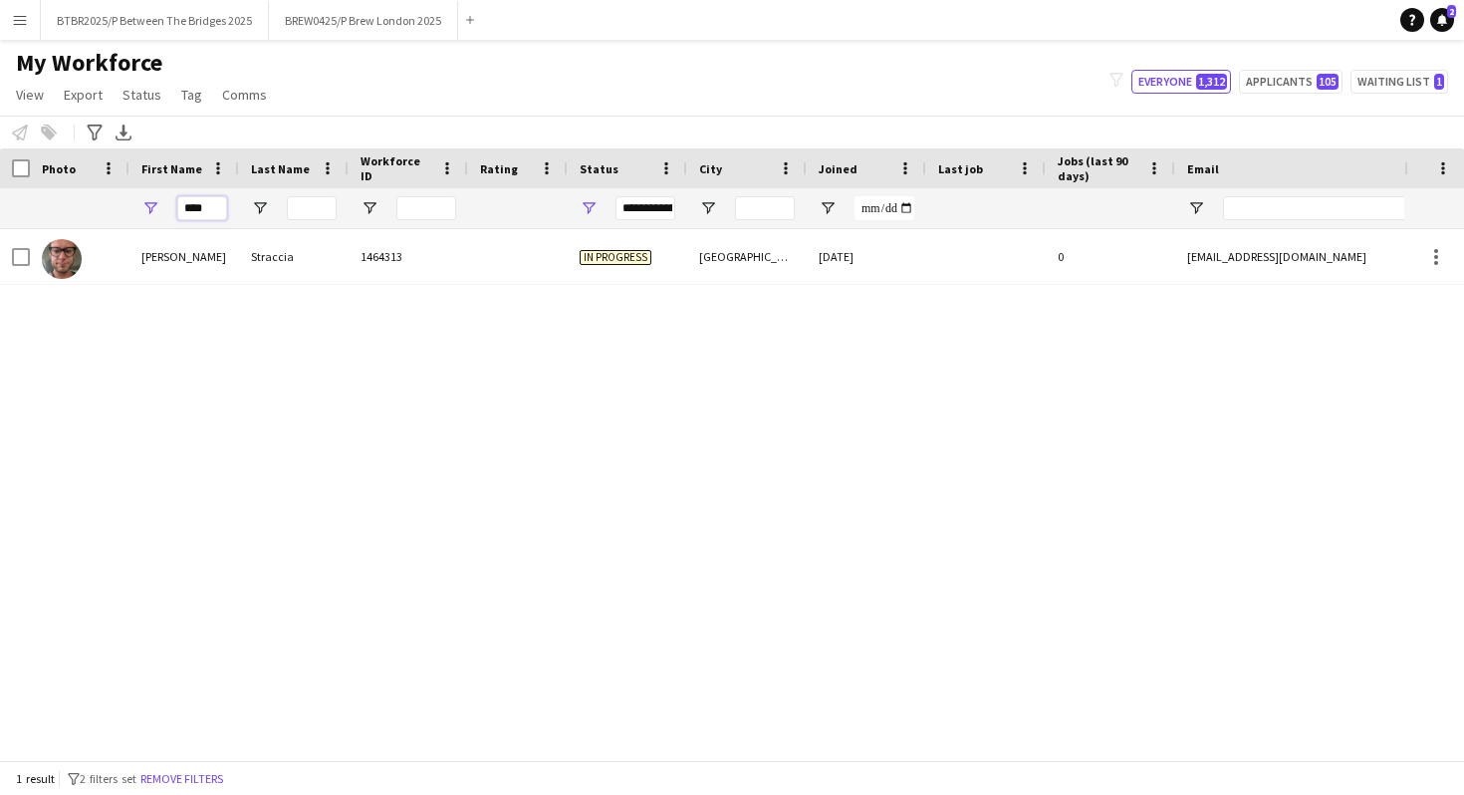
click at [212, 208] on input "****" at bounding box center [202, 208] width 50 height 24
type input "*"
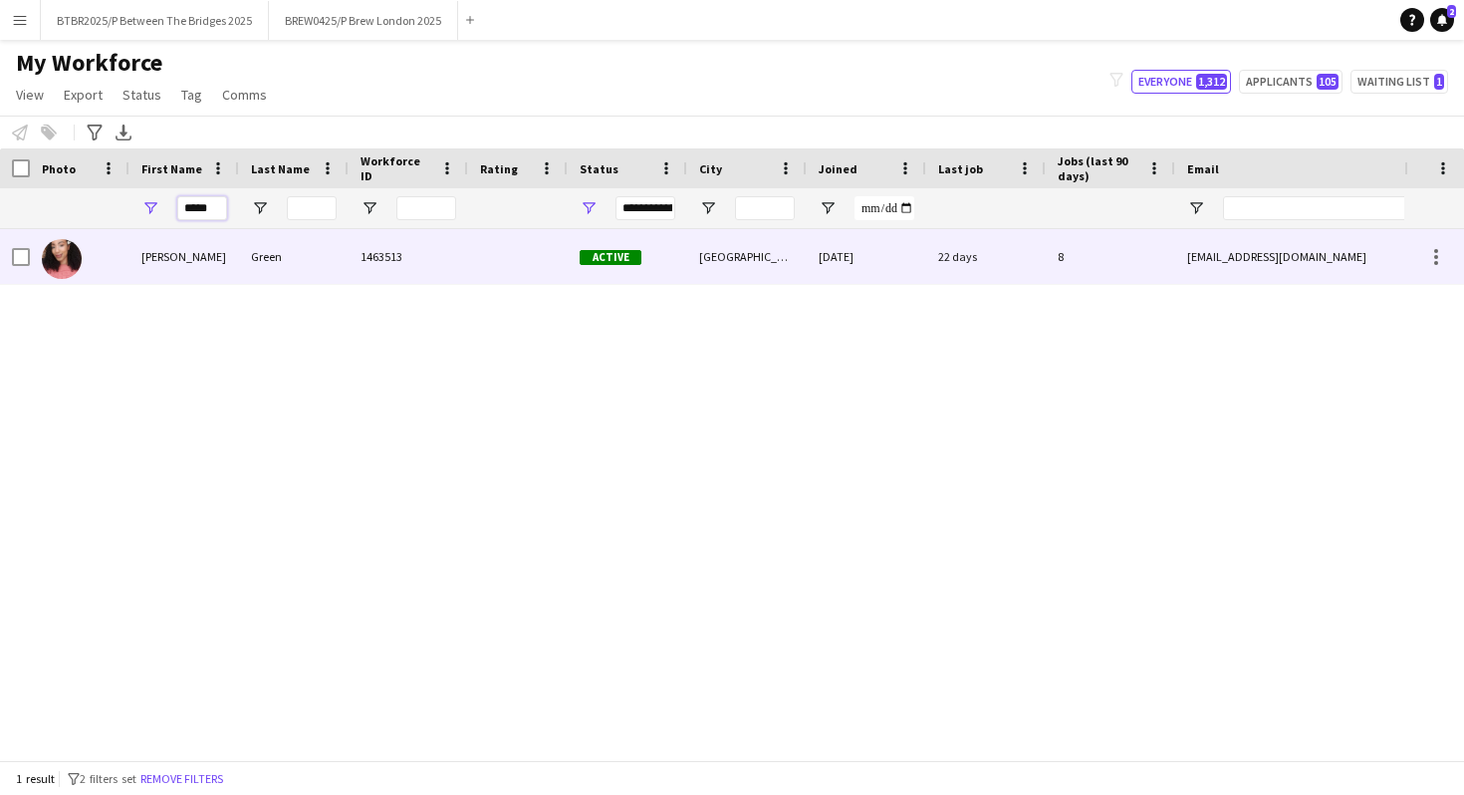
type input "*****"
click at [139, 271] on div "[PERSON_NAME]" at bounding box center [184, 256] width 110 height 55
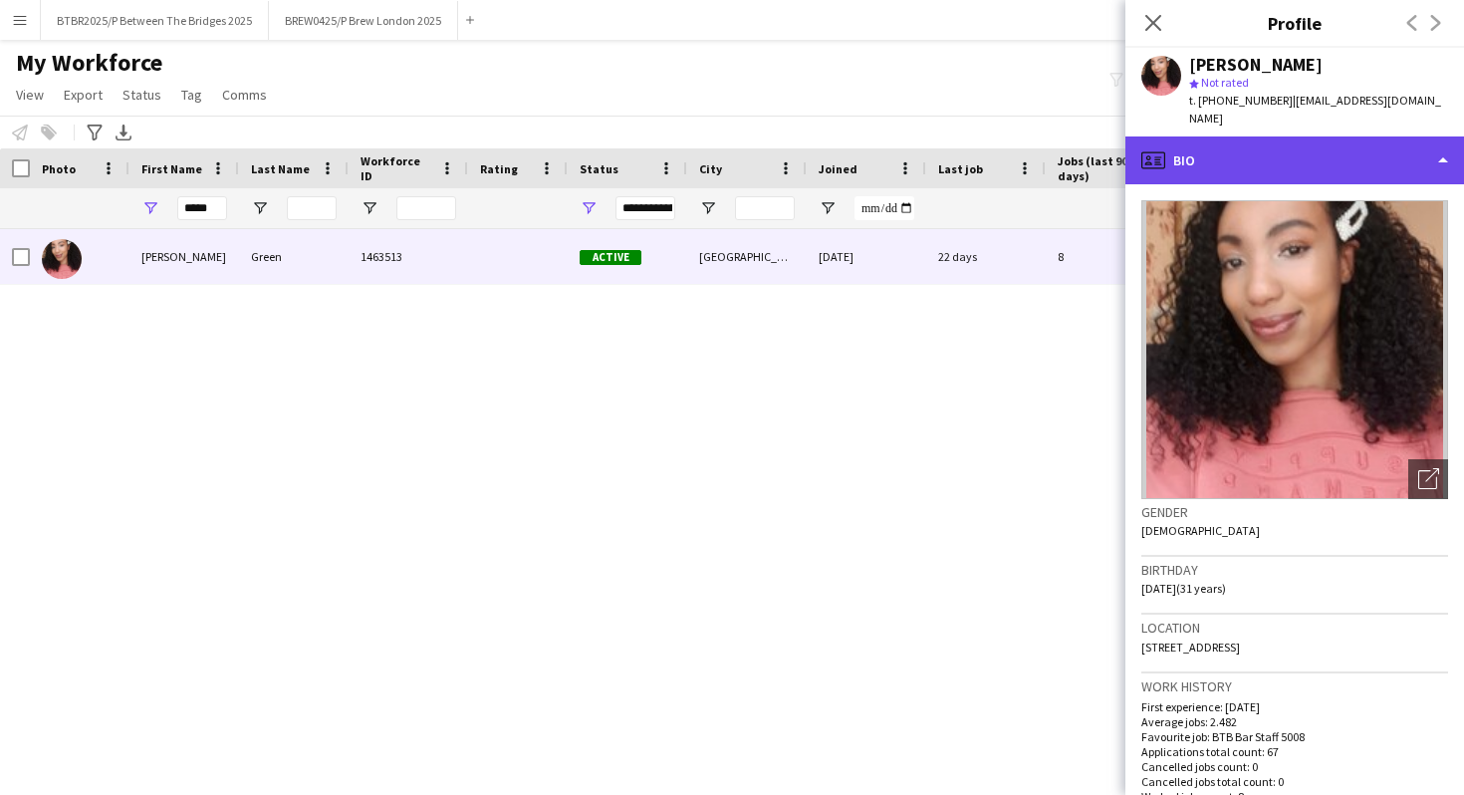
click at [1252, 149] on div "profile Bio" at bounding box center [1294, 160] width 339 height 48
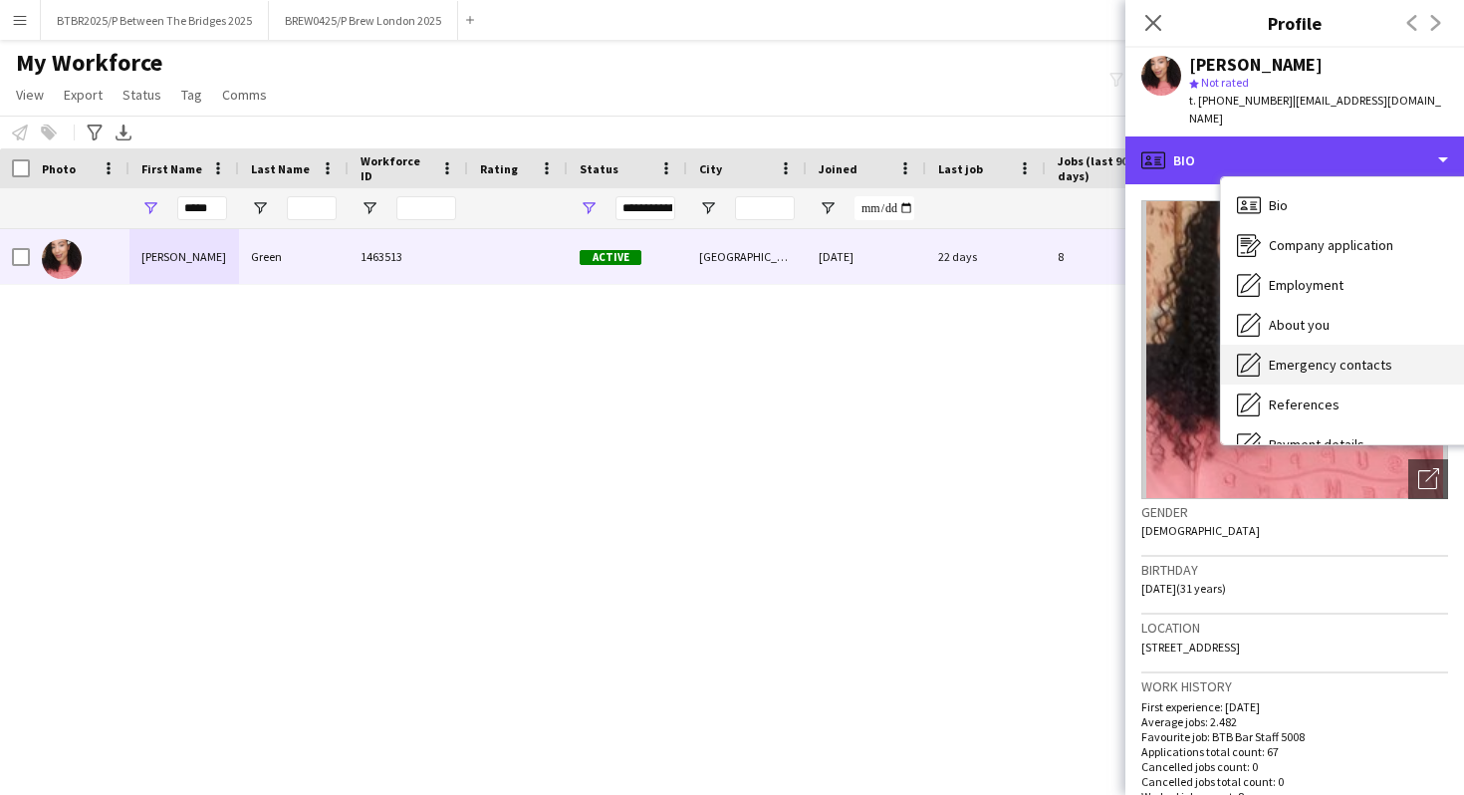
scroll to position [267, 0]
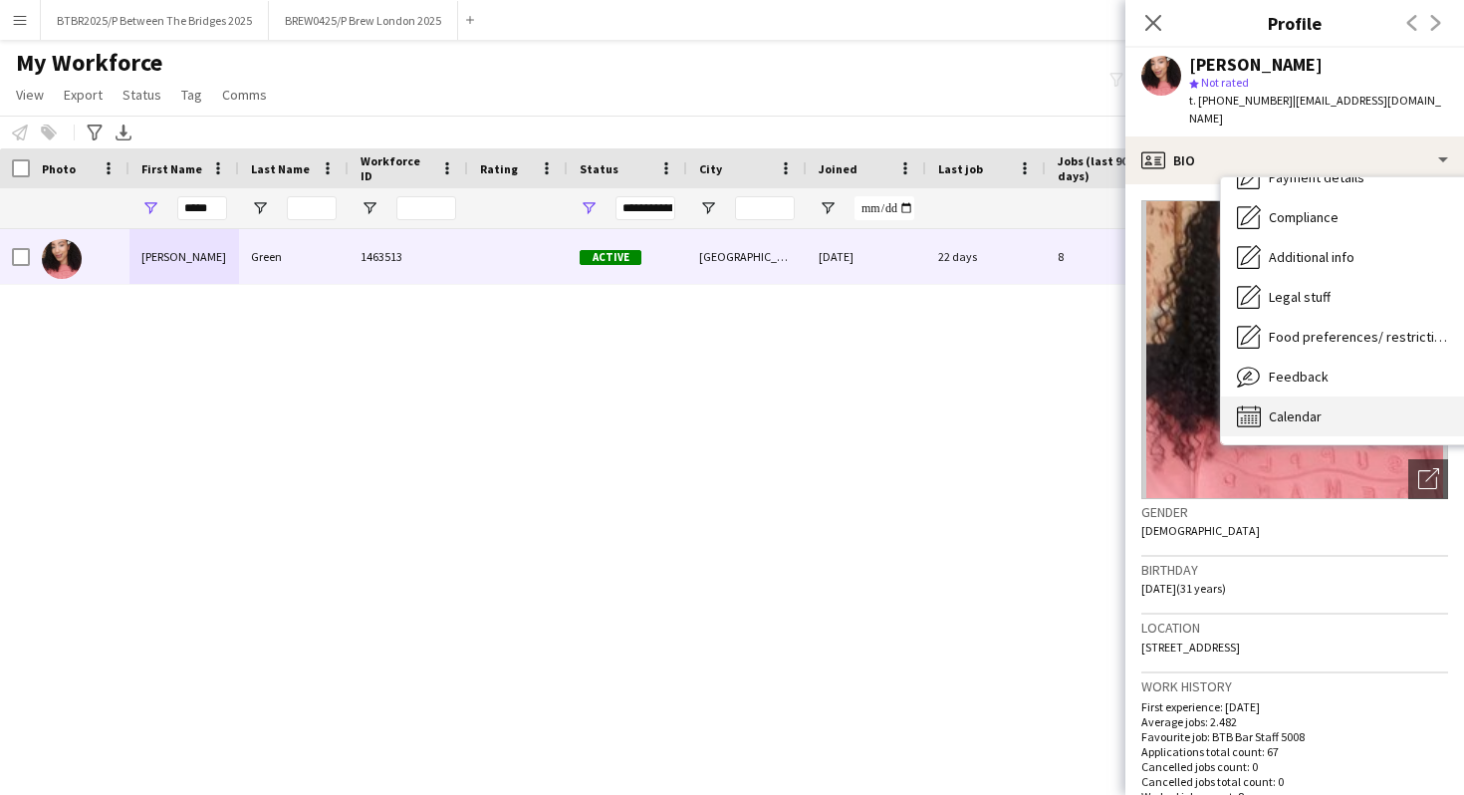
click at [1279, 407] on span "Calendar" at bounding box center [1294, 416] width 53 height 18
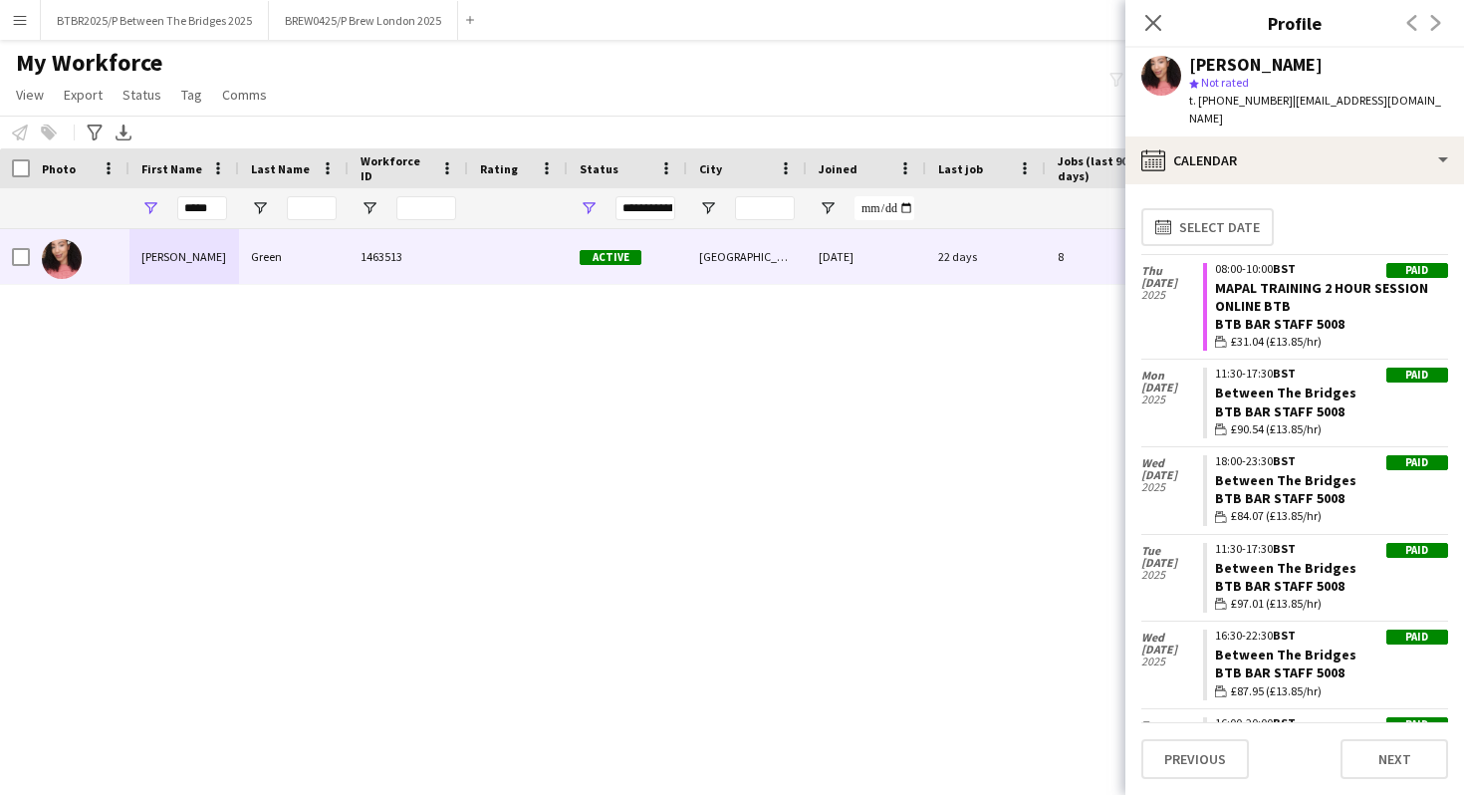
click at [994, 69] on div "My Workforce View Views Default view Details New Starters New starters report N…" at bounding box center [732, 82] width 1464 height 68
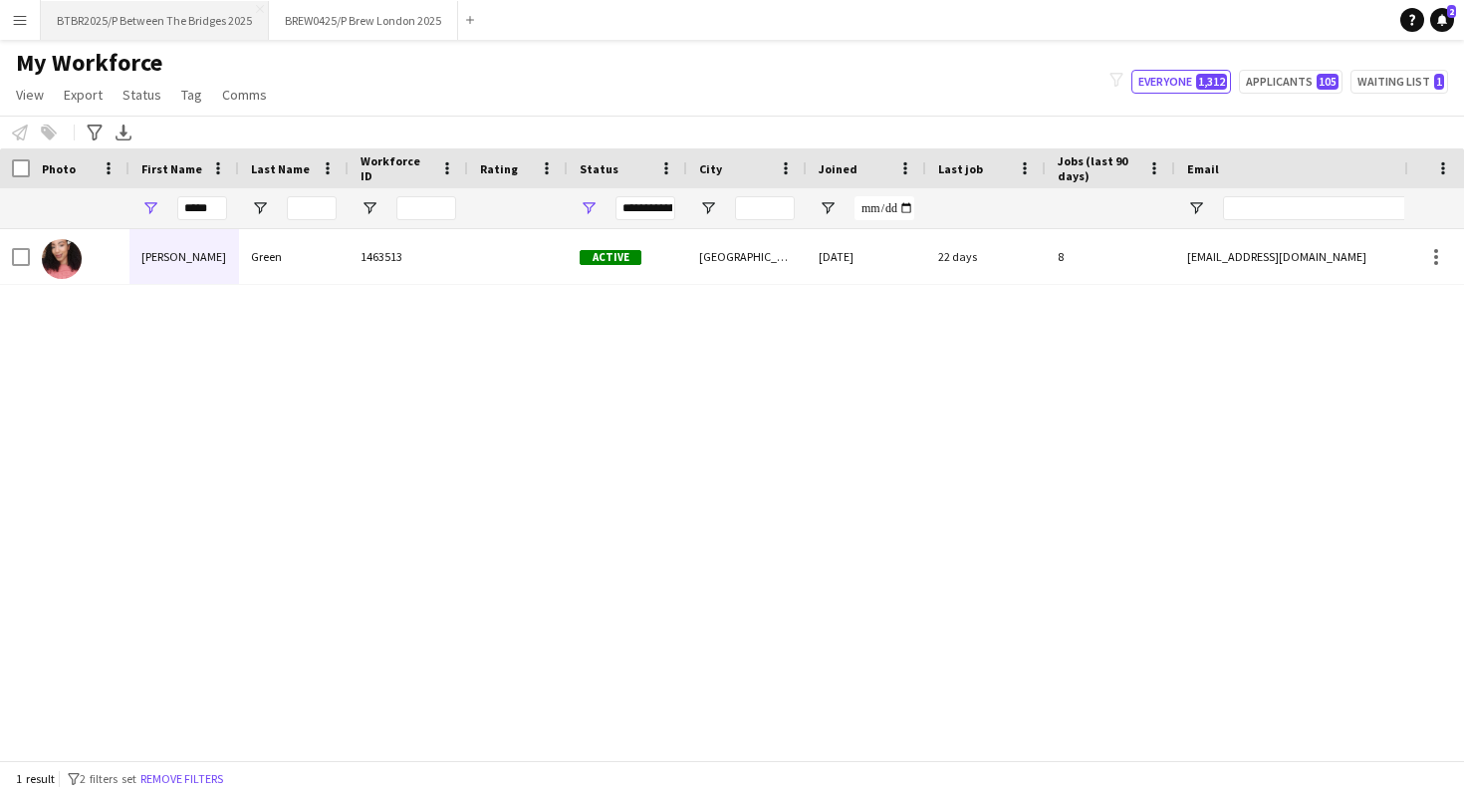
click at [103, 21] on button "BTBR2025/P Between The Bridges 2025 Close" at bounding box center [155, 20] width 228 height 39
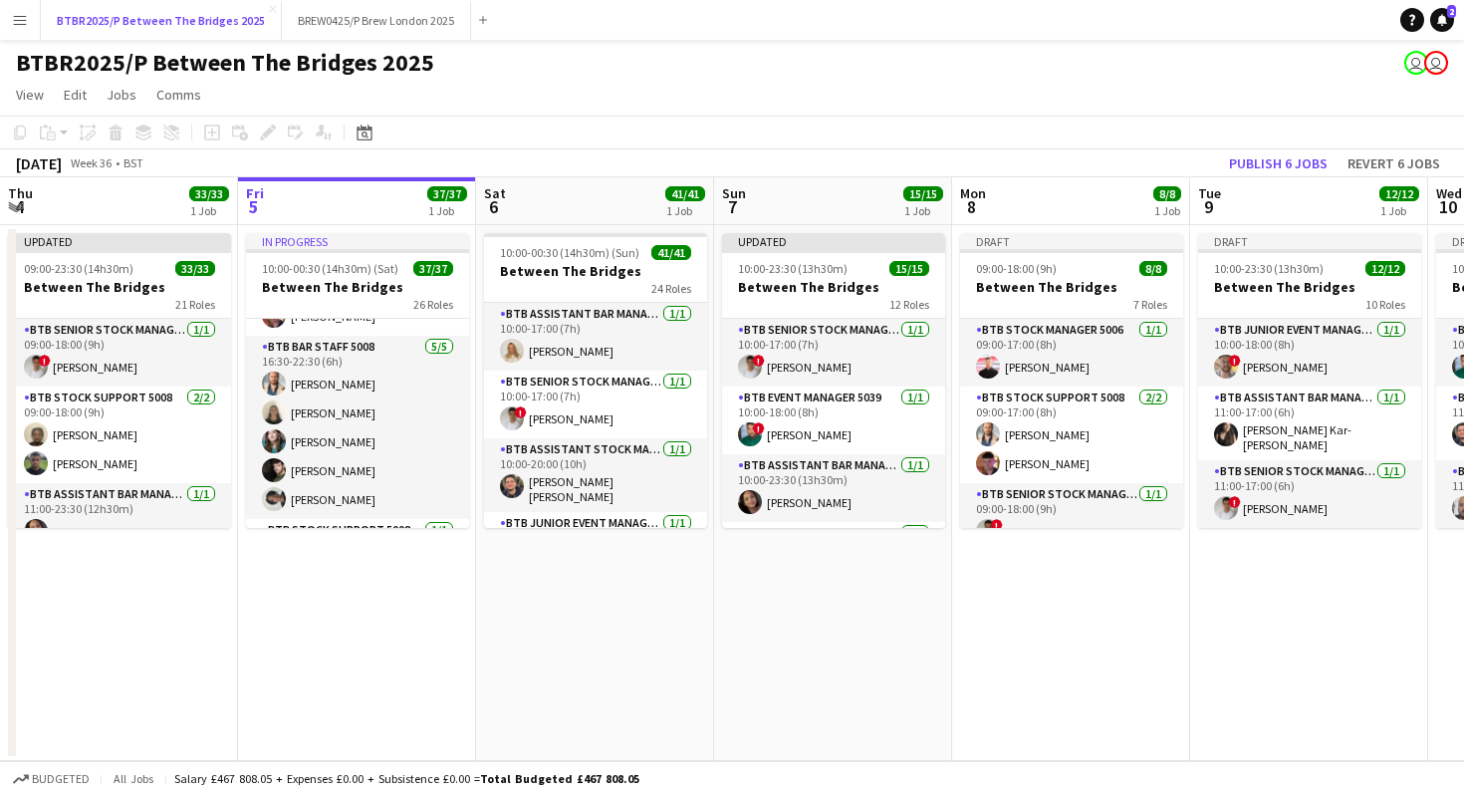
scroll to position [951, 0]
